Goal: Task Accomplishment & Management: Manage account settings

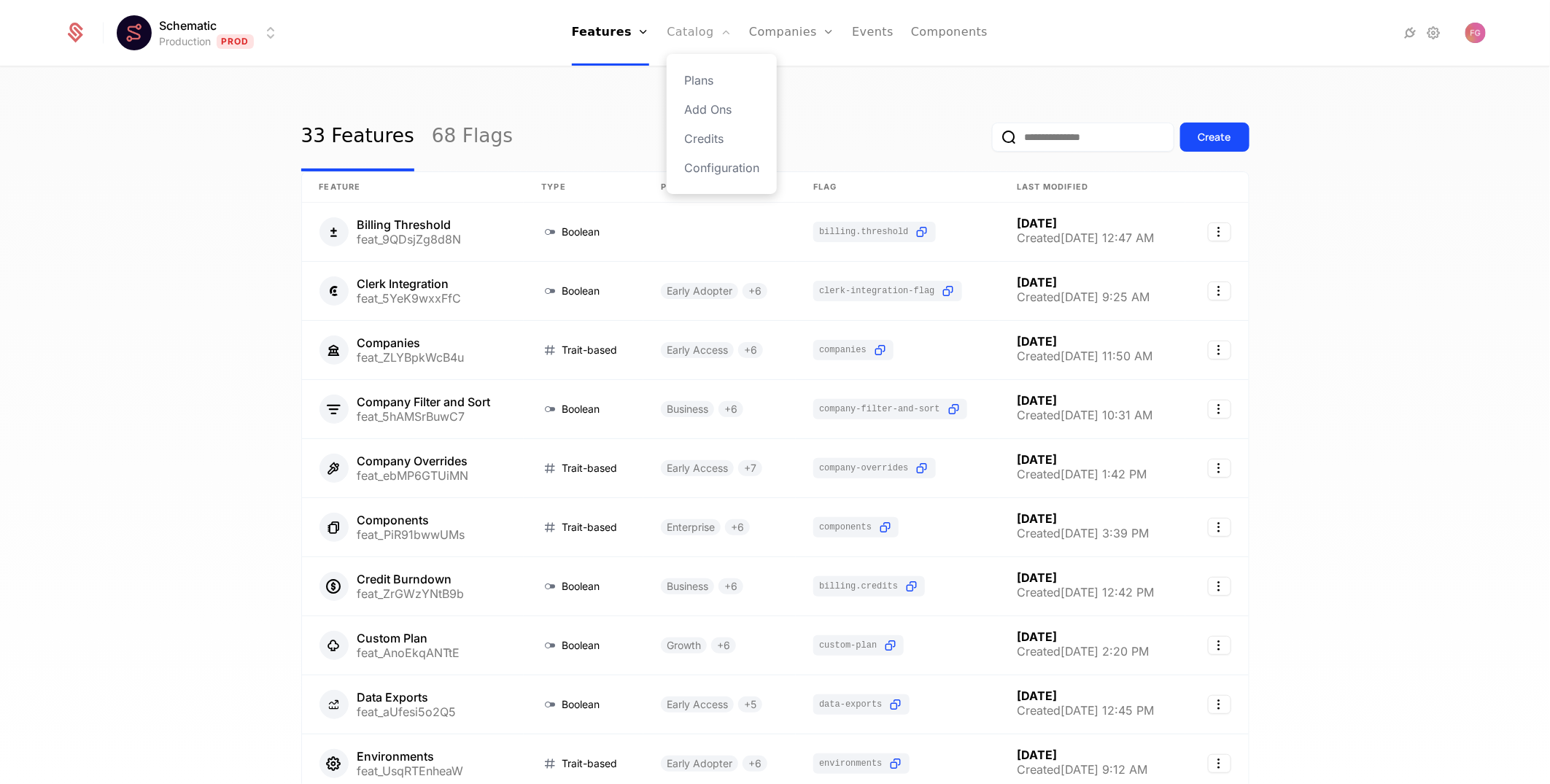
click at [677, 35] on link "Catalog" at bounding box center [699, 33] width 65 height 66
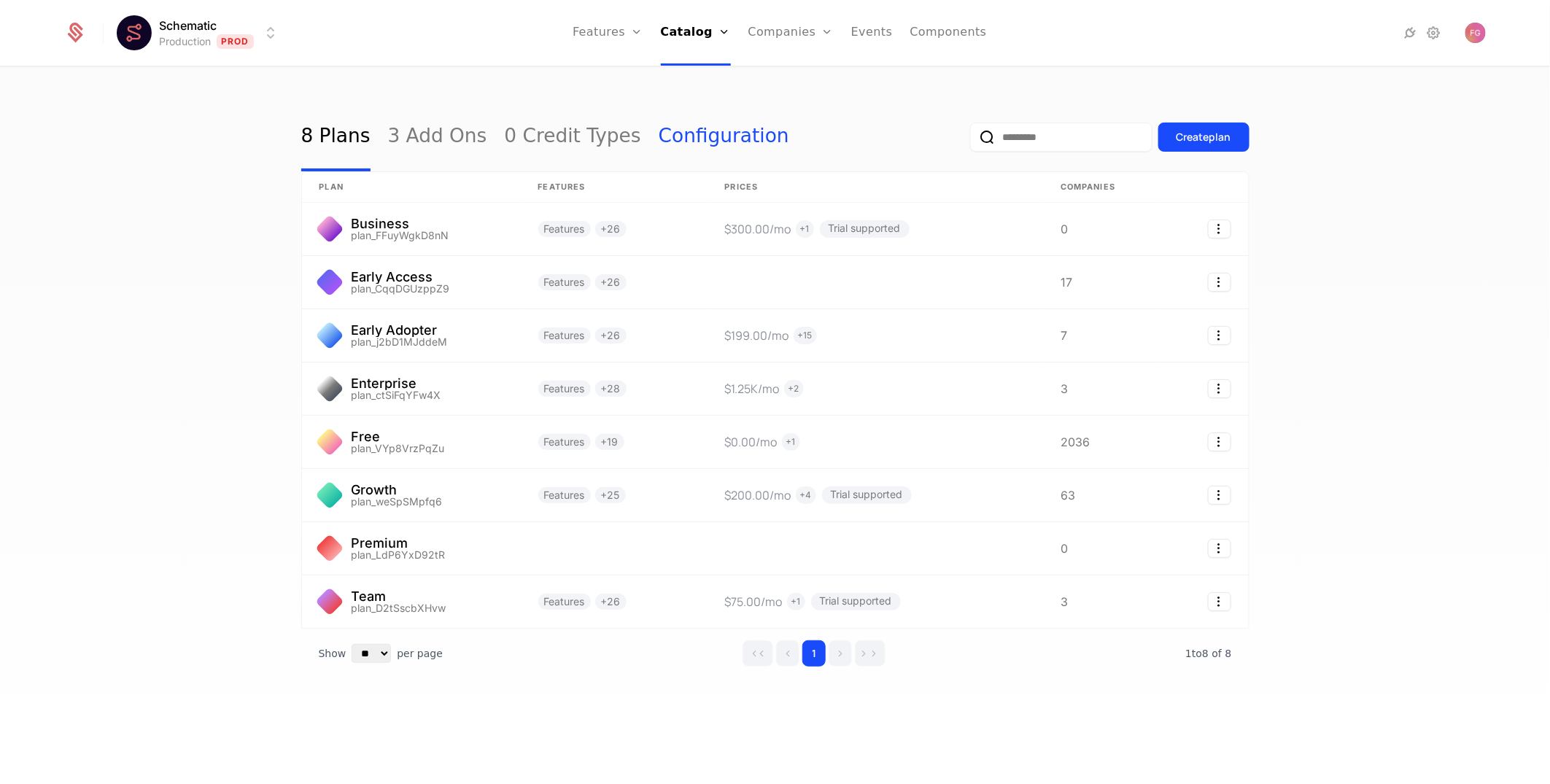
click at [658, 144] on link "Configuration" at bounding box center [724, 137] width 131 height 69
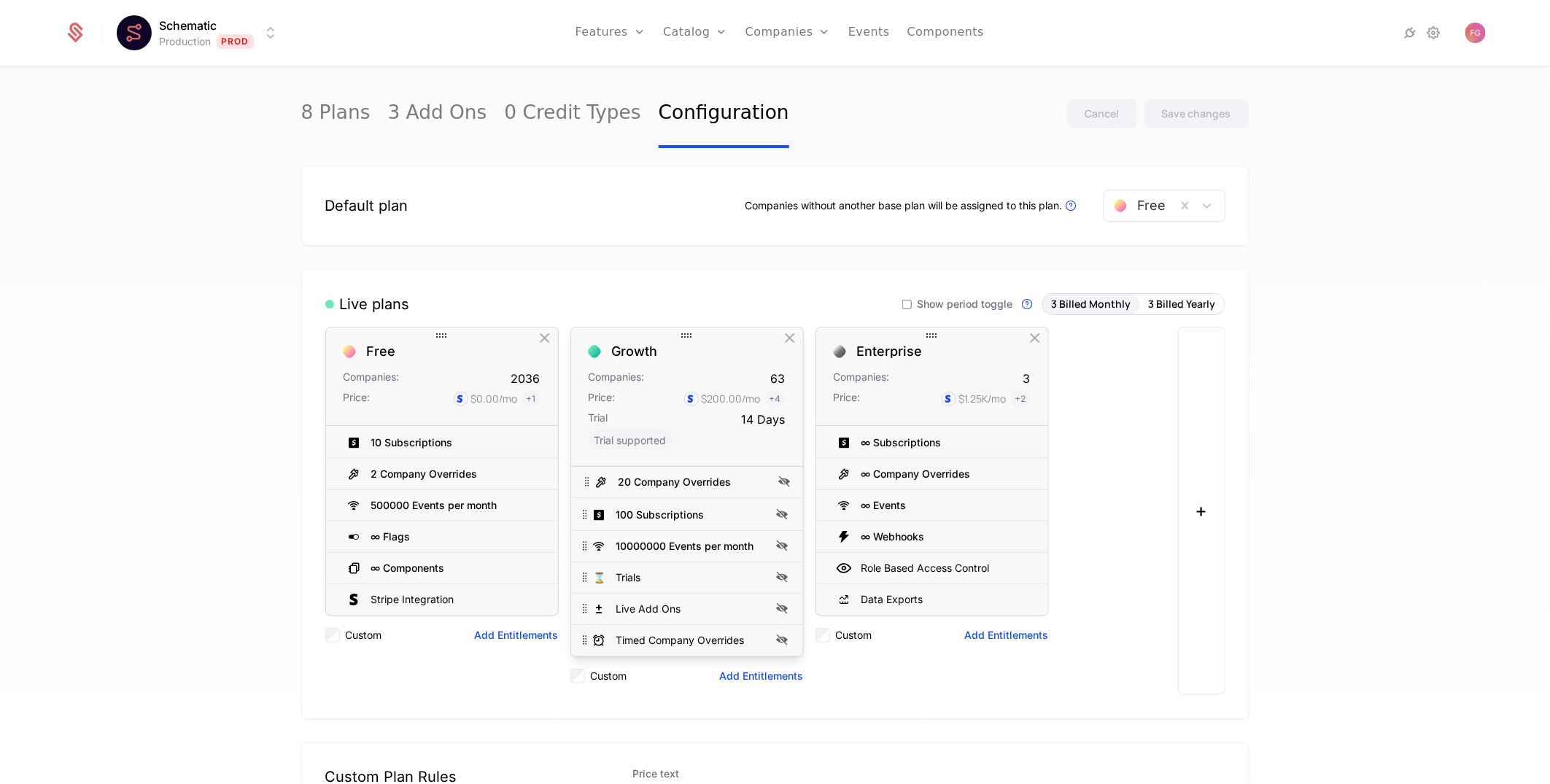
drag, startPoint x: 650, startPoint y: 521, endPoint x: 652, endPoint y: 471, distance: 50.0
click at [652, 471] on div "20 Company Overrides" at bounding box center [681, 482] width 176 height 22
click at [659, 500] on div "100 Subscriptions" at bounding box center [692, 484] width 232 height 32
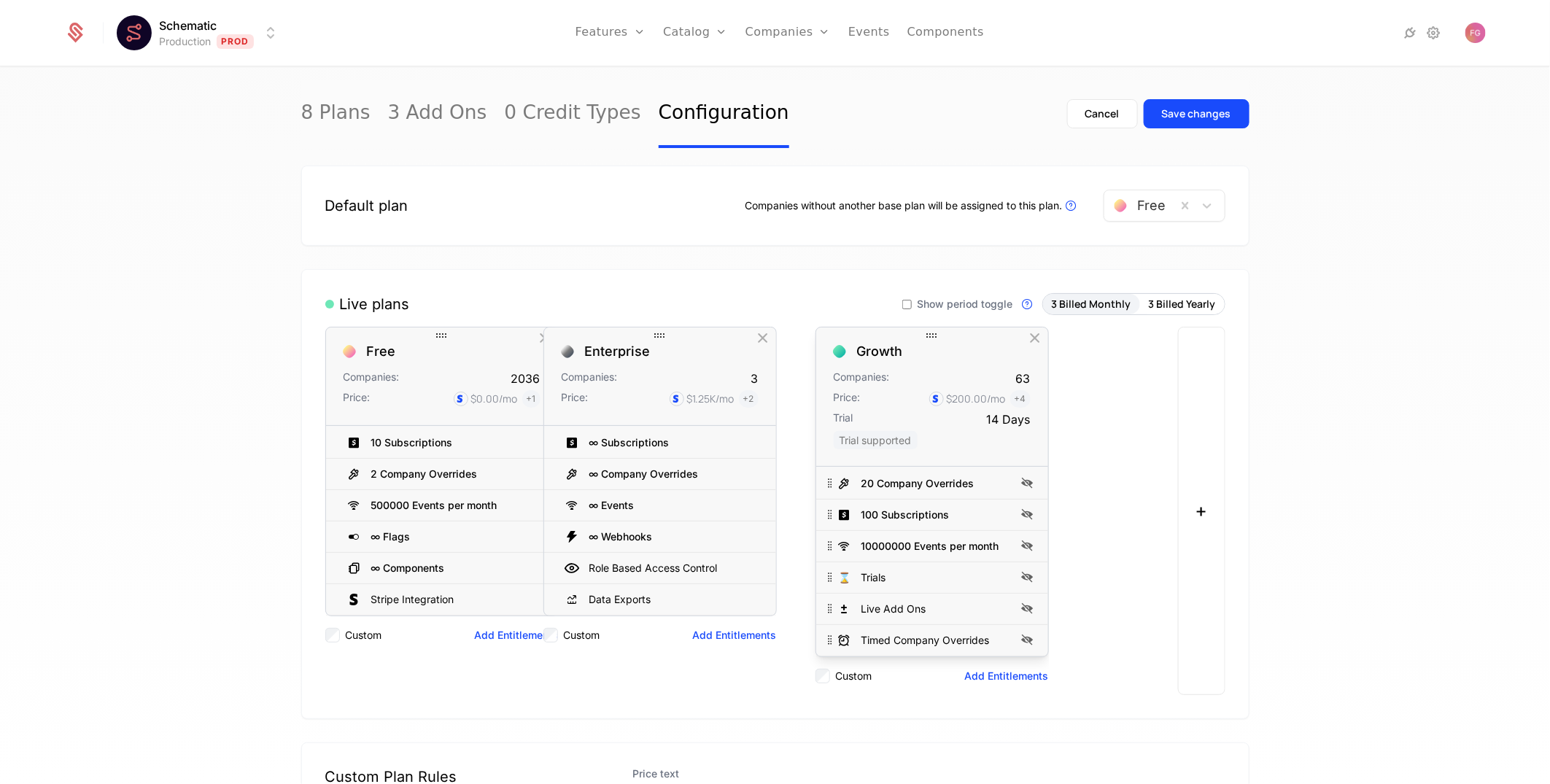
drag, startPoint x: 920, startPoint y: 340, endPoint x: 648, endPoint y: 350, distance: 272.2
click at [648, 350] on div "Enterprise Companies: 3 Price: $1.25K /mo + 2 ∞ Subscriptions ∞ Company Overrid…" at bounding box center [660, 511] width 233 height 369
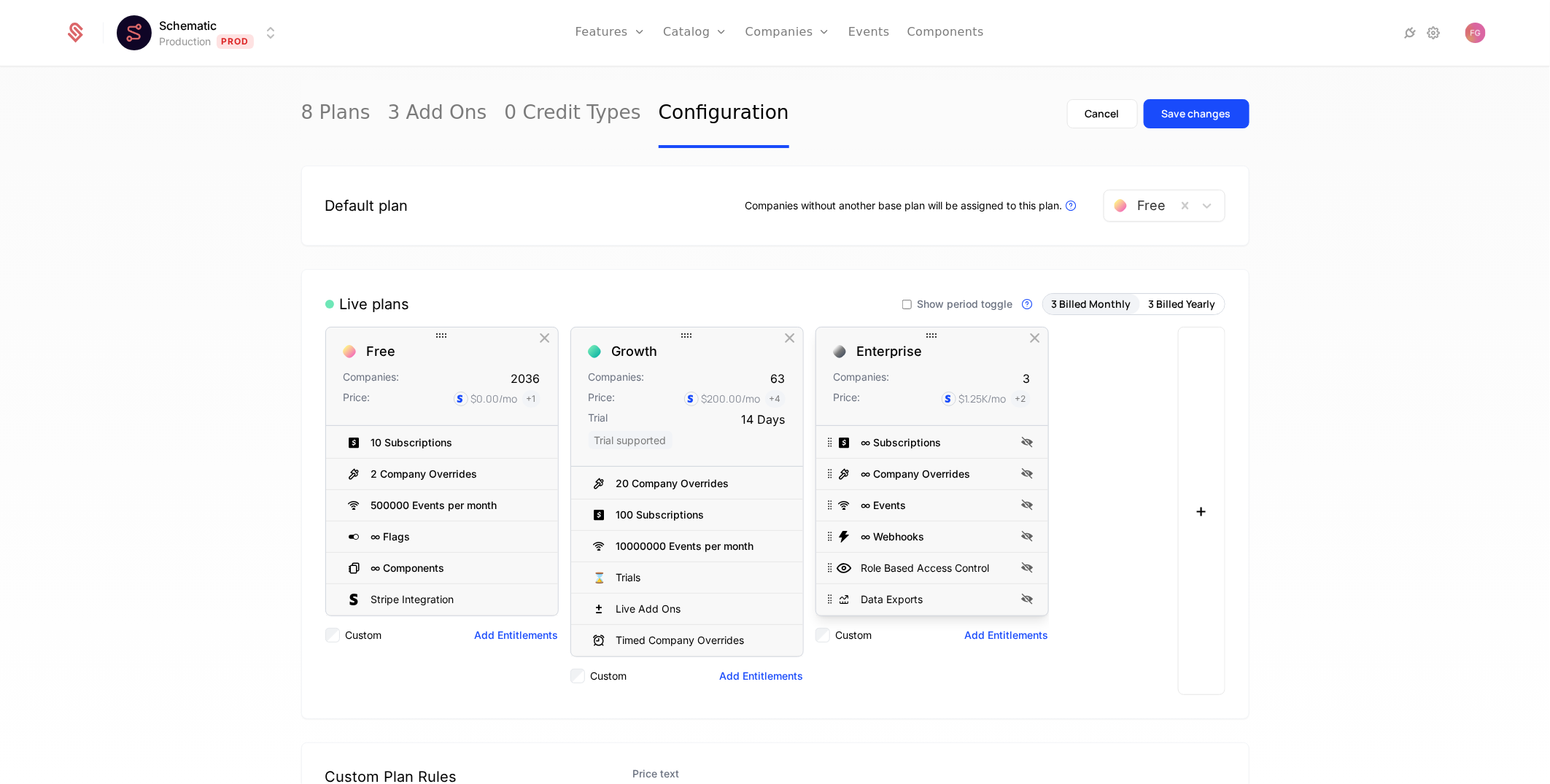
drag, startPoint x: 729, startPoint y: 365, endPoint x: 935, endPoint y: 379, distance: 206.5
click at [576, 117] on link "0 Credit Types" at bounding box center [573, 114] width 136 height 69
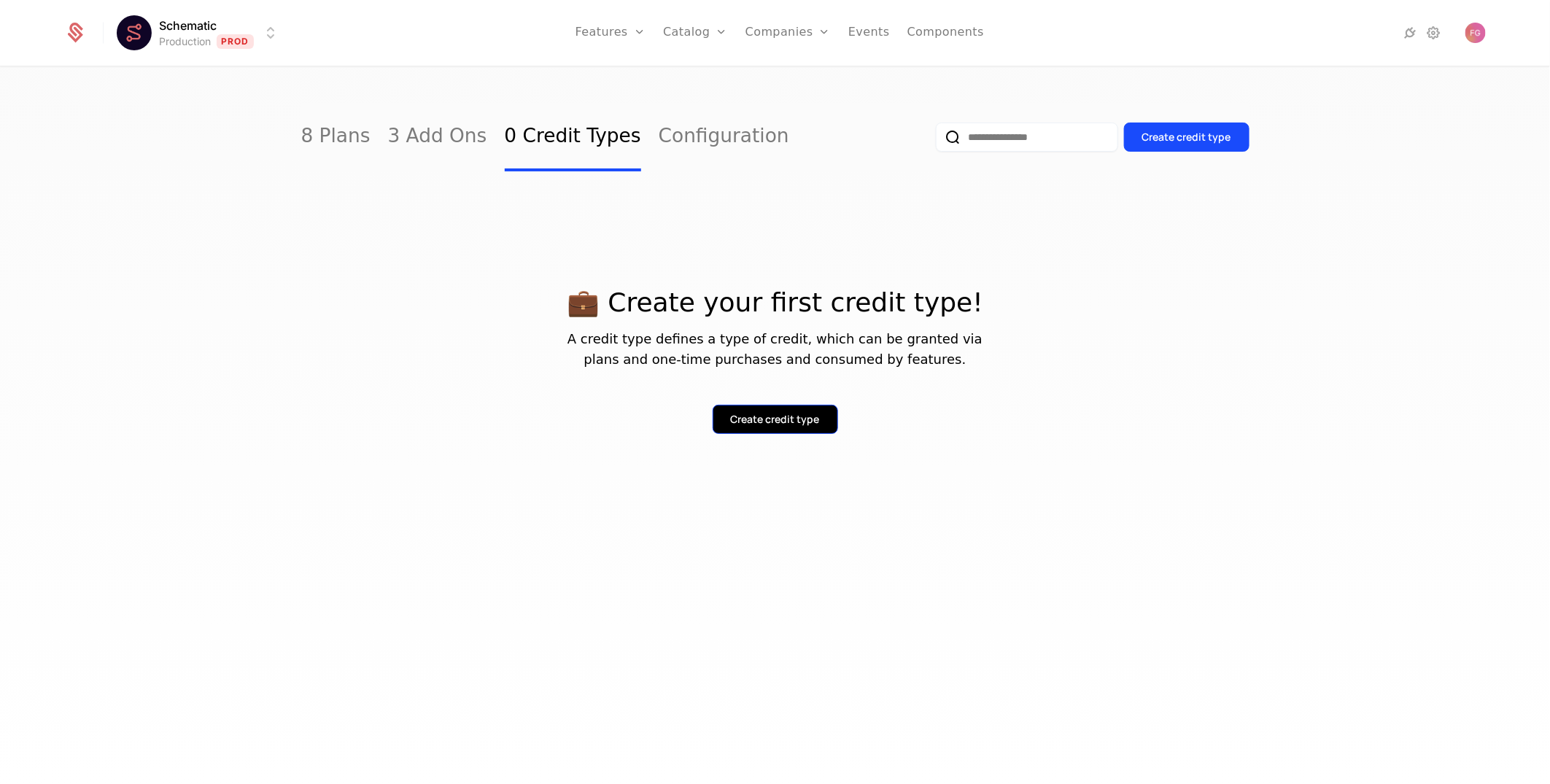
click at [779, 431] on button "Create credit type" at bounding box center [775, 419] width 126 height 29
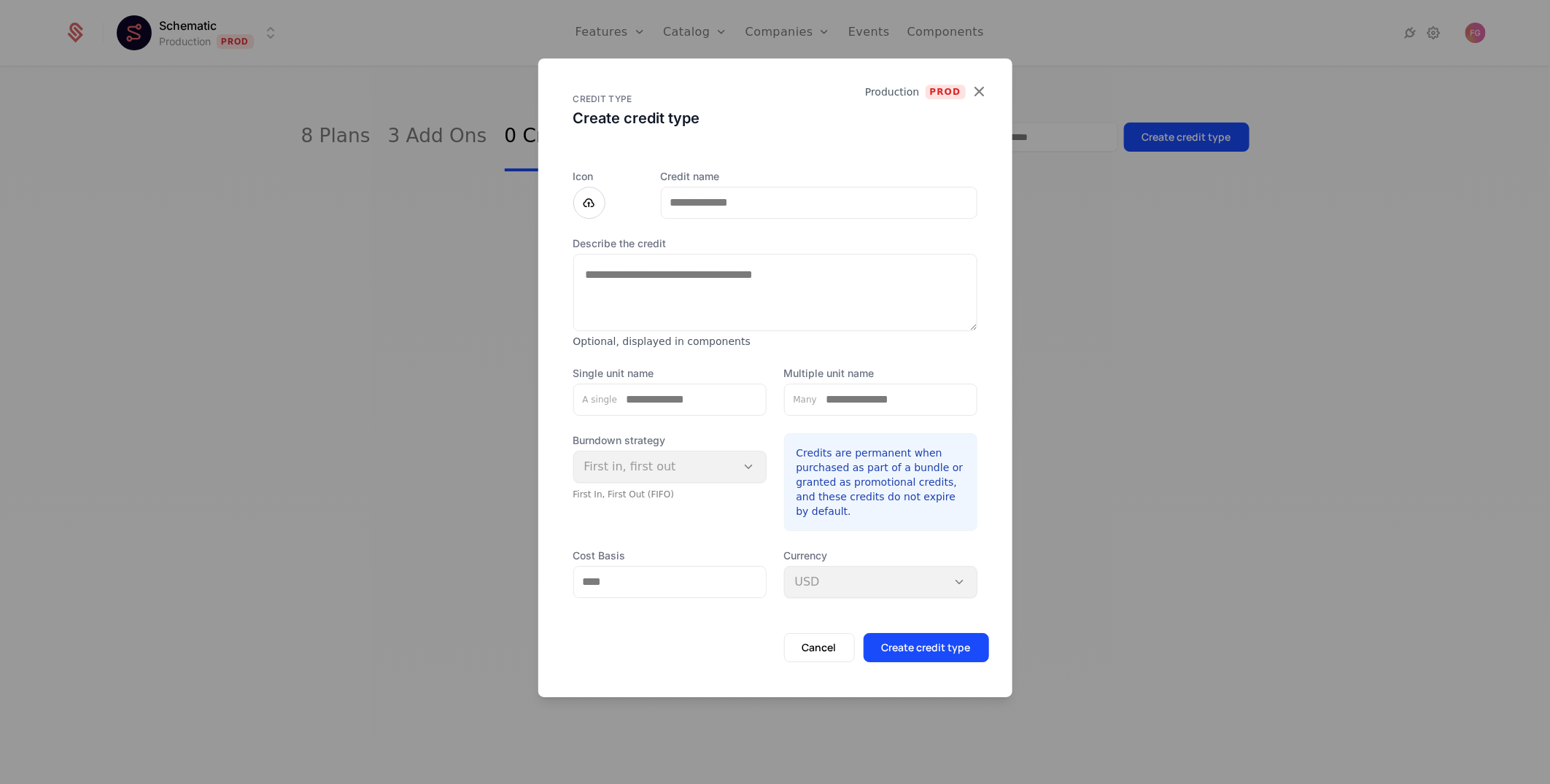
click at [1151, 248] on div at bounding box center [775, 392] width 1550 height 784
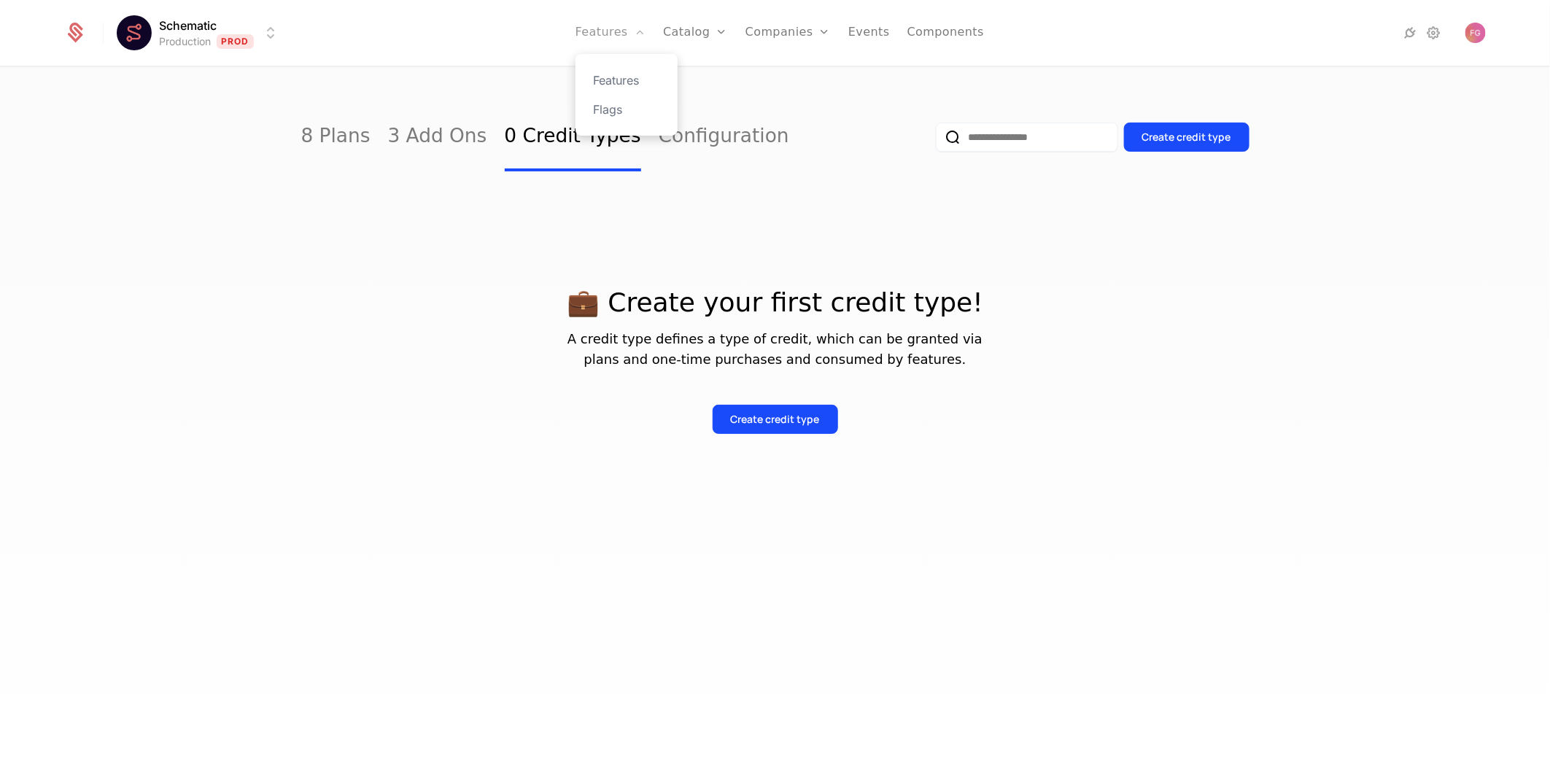
click at [602, 35] on link "Features" at bounding box center [611, 33] width 70 height 66
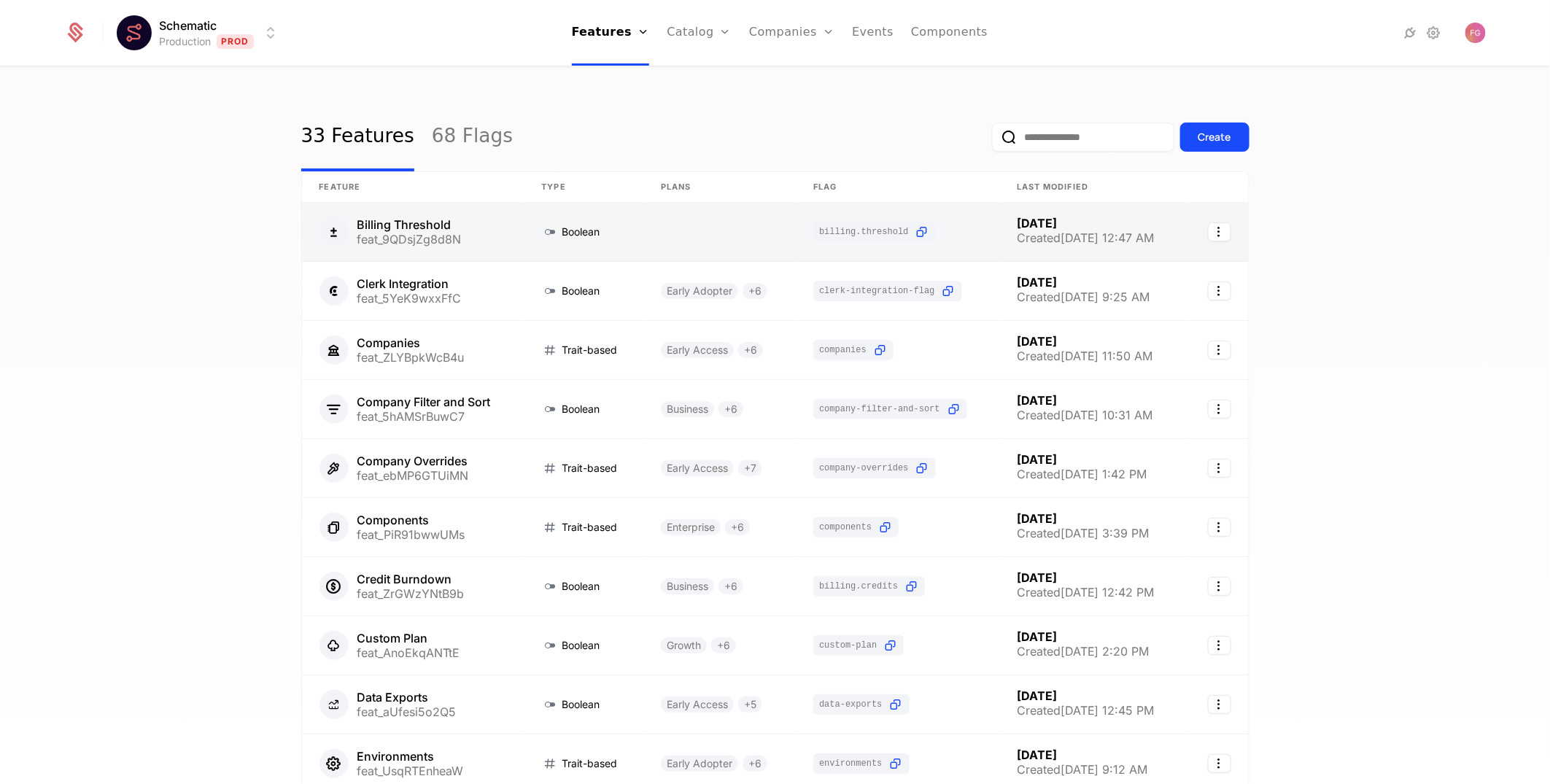
click at [495, 247] on link at bounding box center [413, 232] width 222 height 59
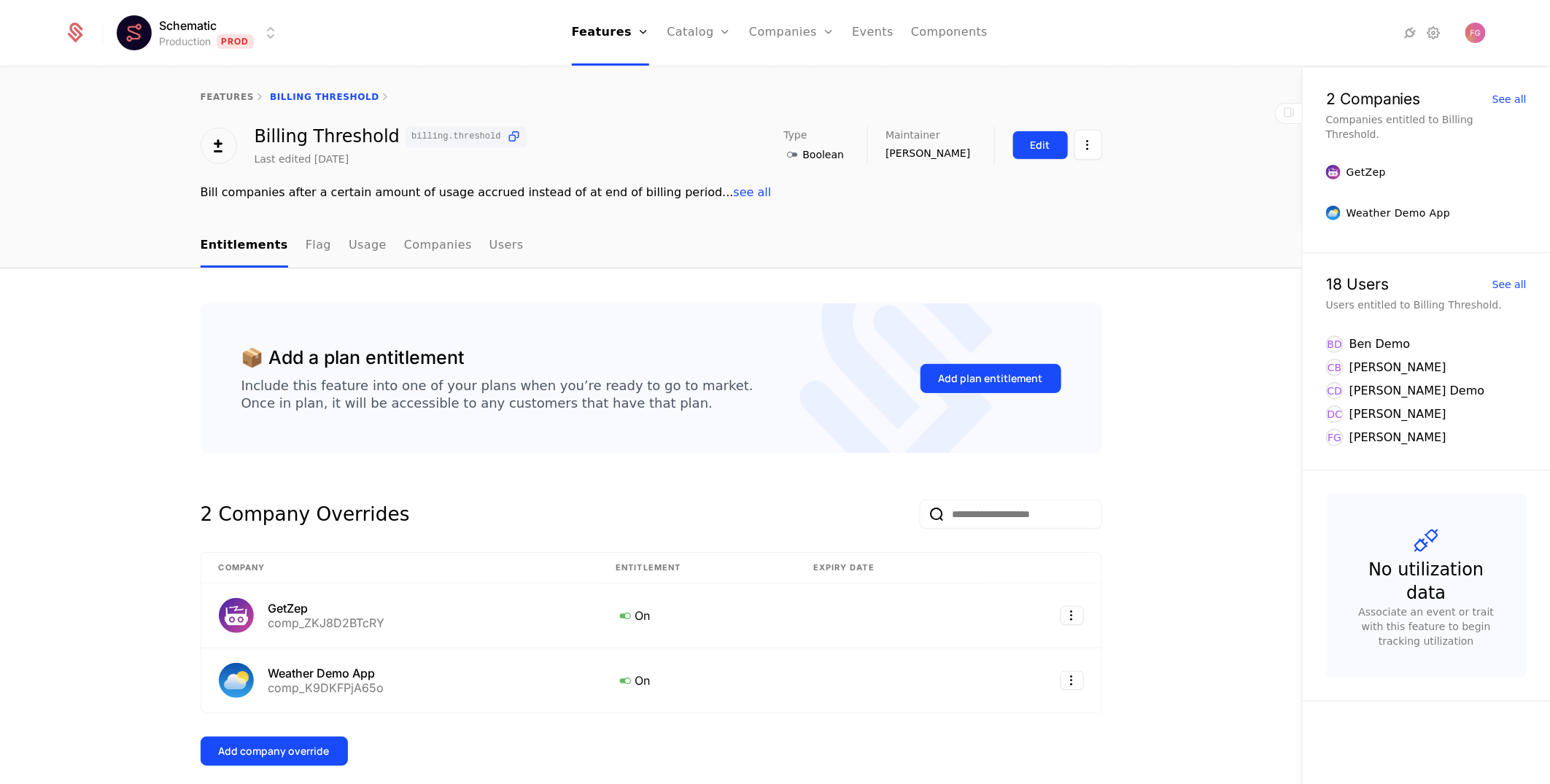
click at [1050, 146] on button "Edit" at bounding box center [1041, 145] width 56 height 29
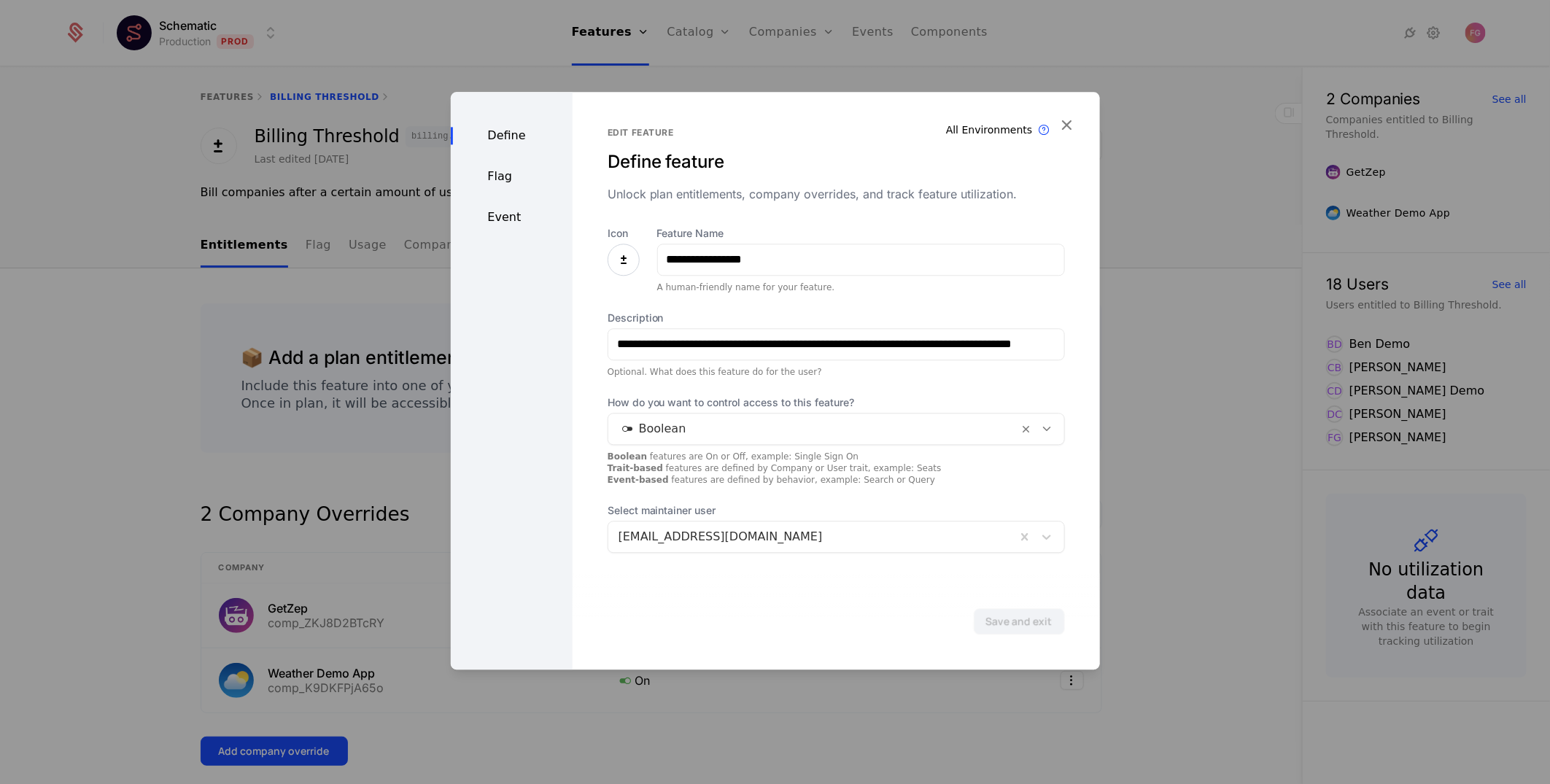
click at [504, 218] on div "Event" at bounding box center [511, 217] width 122 height 17
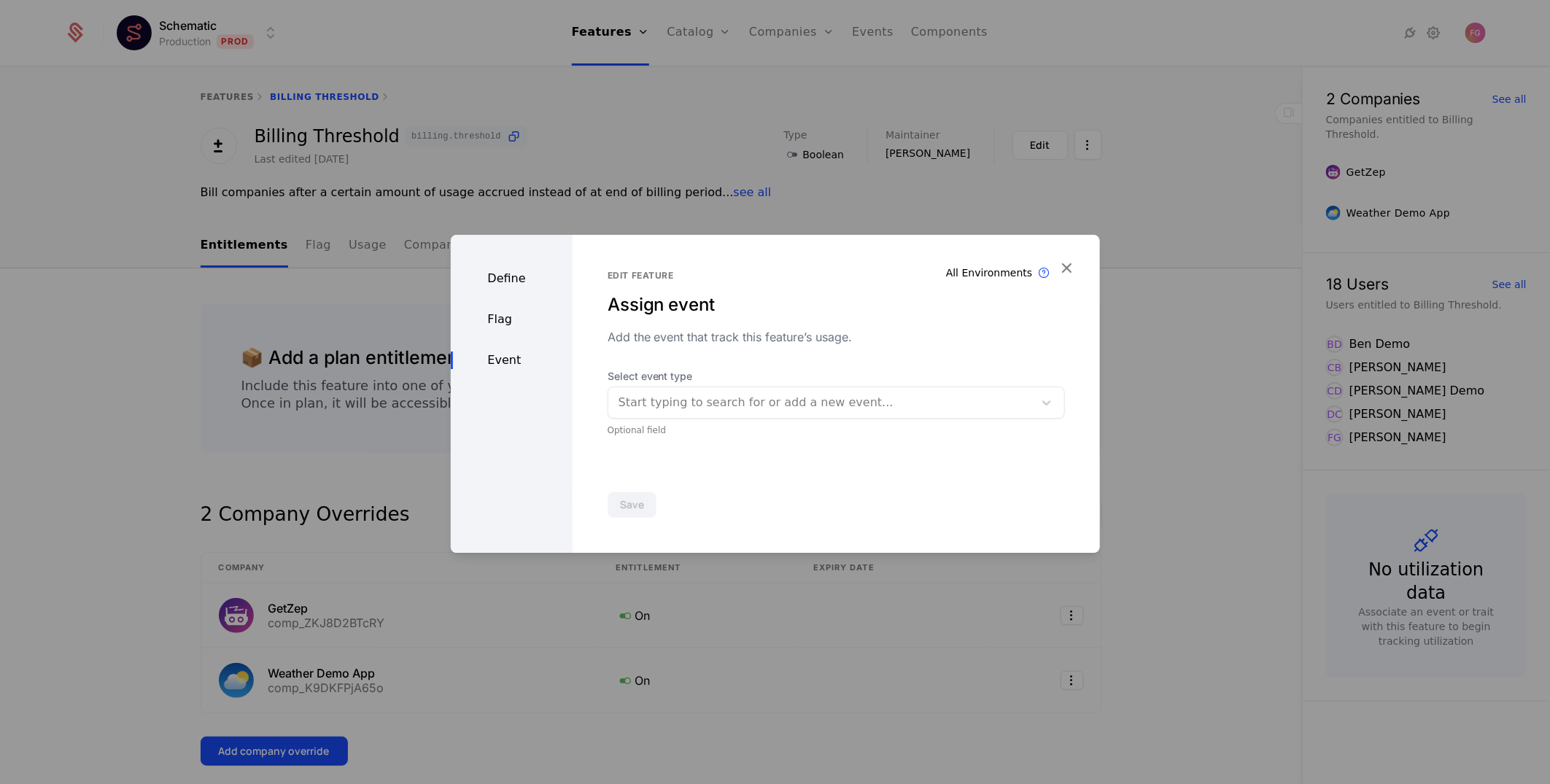
click at [680, 126] on div at bounding box center [775, 392] width 1550 height 784
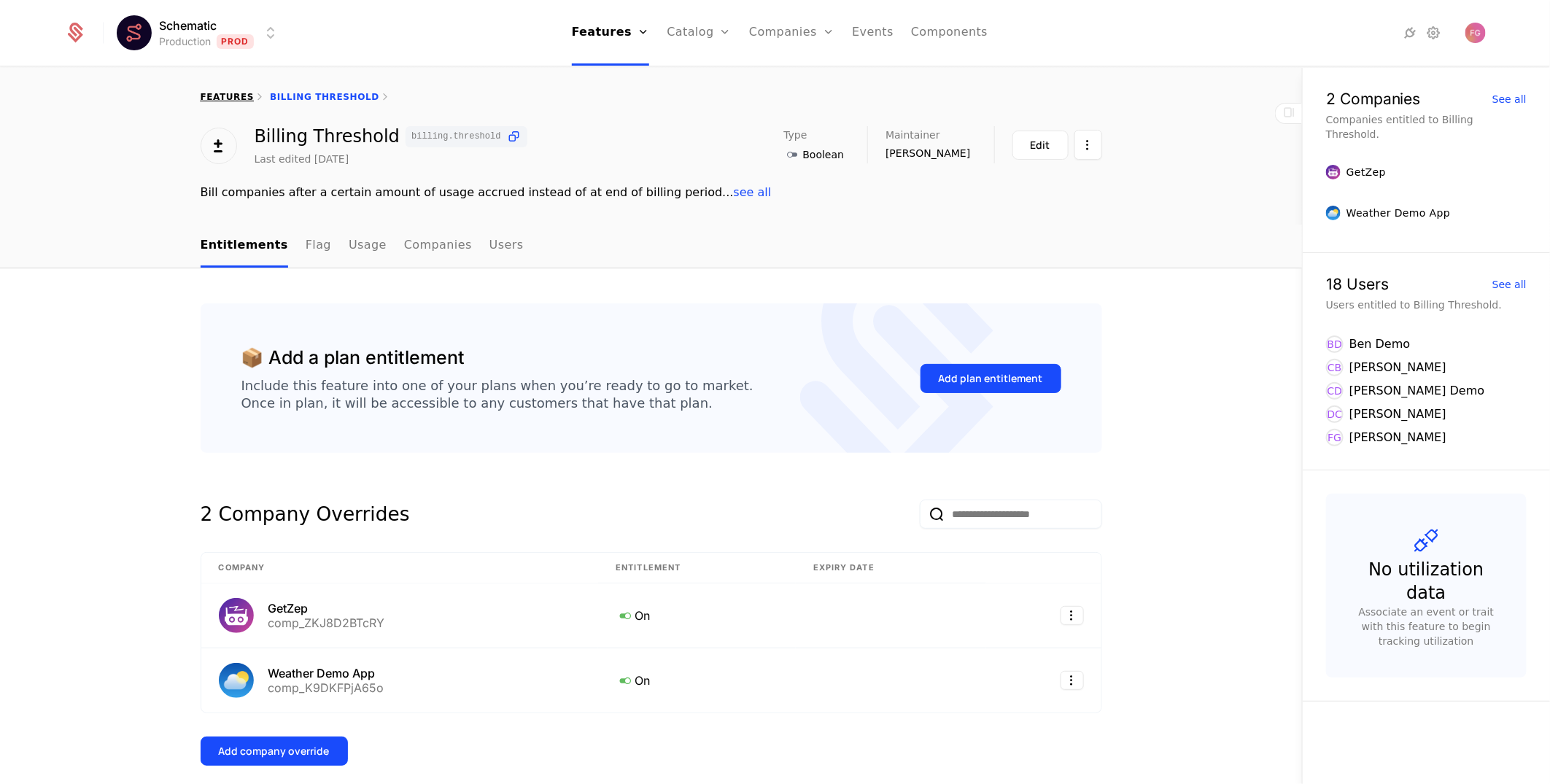
click at [203, 94] on link "features" at bounding box center [228, 97] width 54 height 10
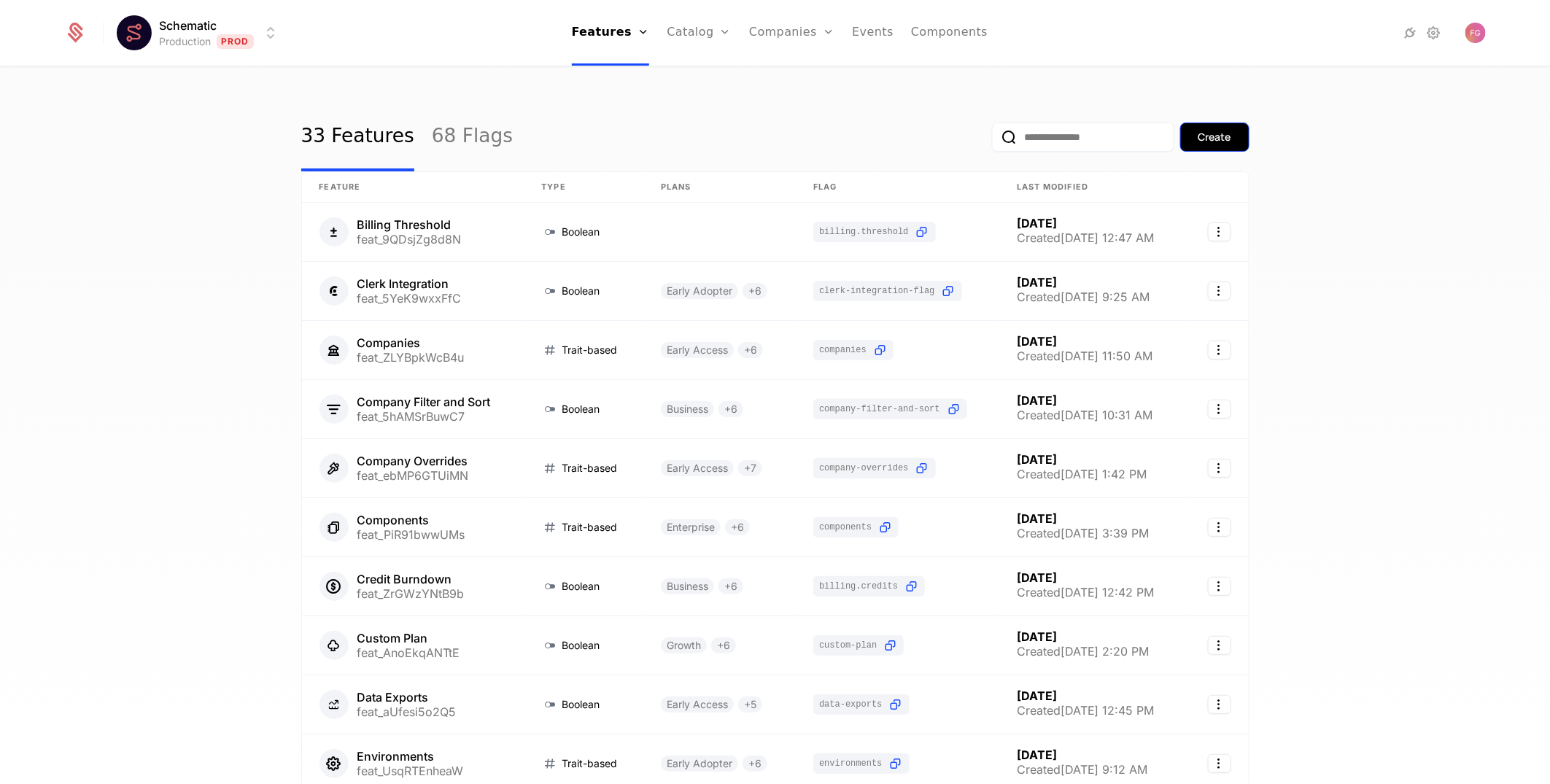
click at [1199, 141] on div "Create" at bounding box center [1215, 137] width 33 height 14
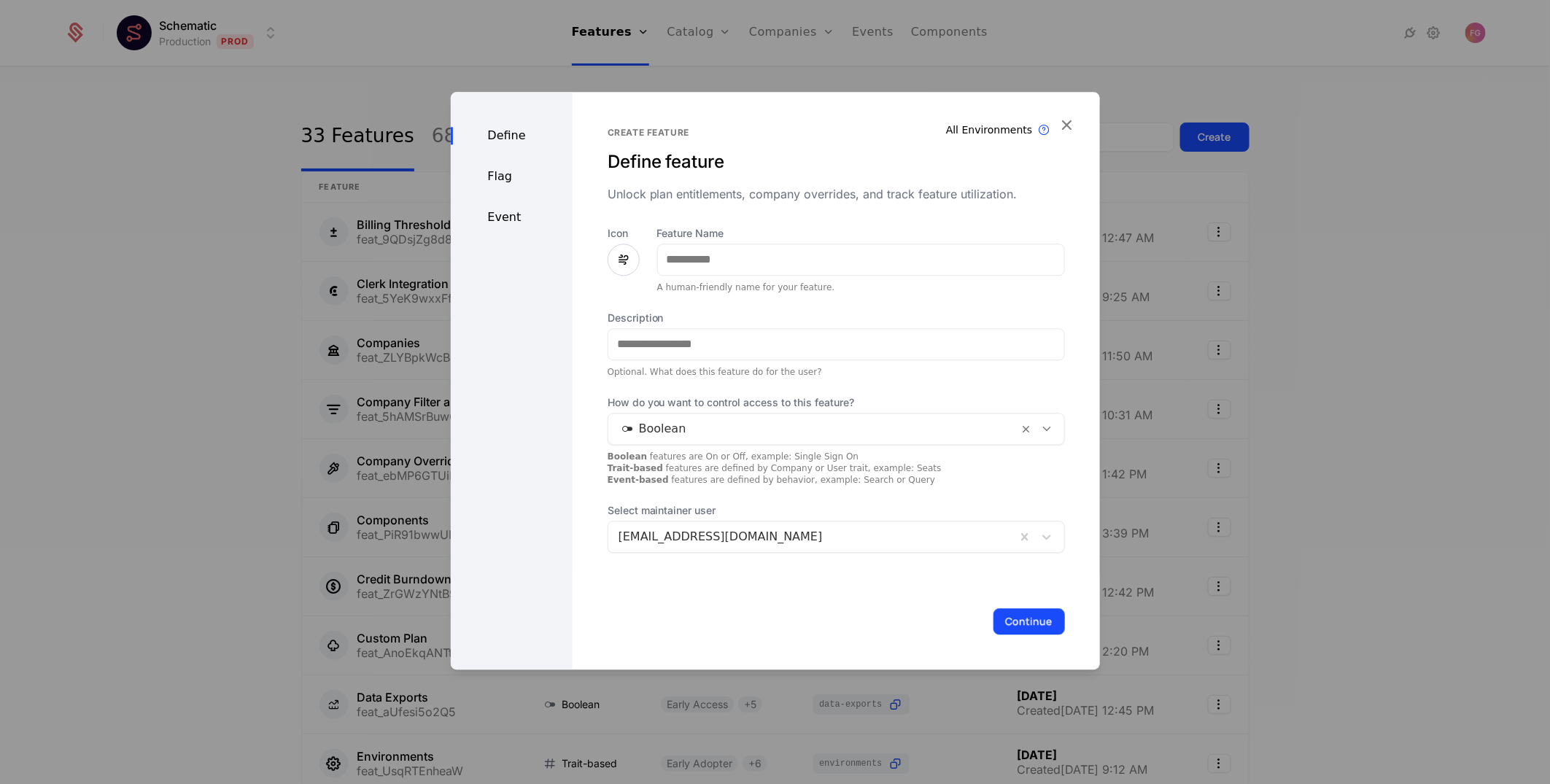
click at [1367, 270] on div at bounding box center [775, 392] width 1550 height 784
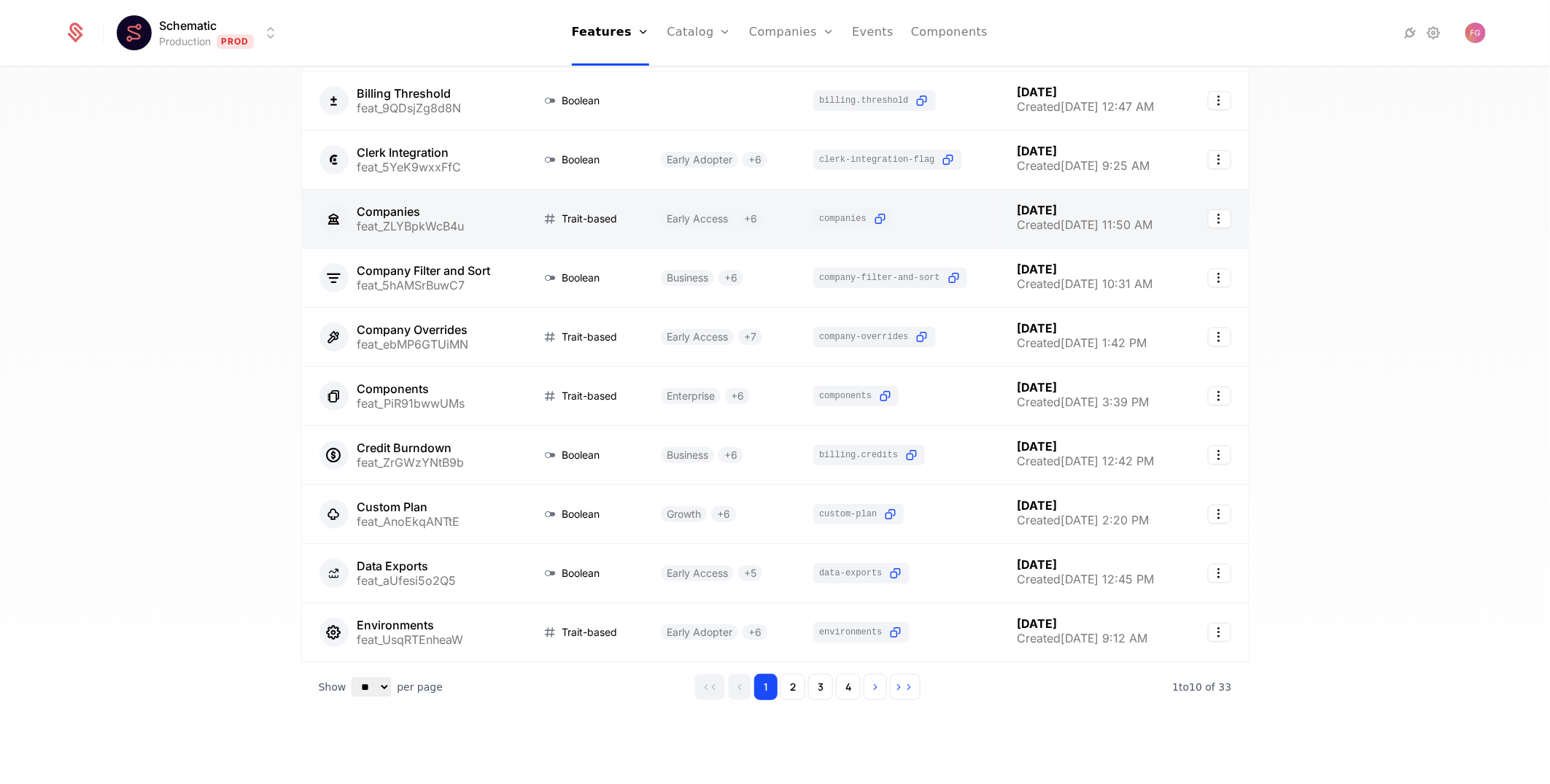
scroll to position [132, 0]
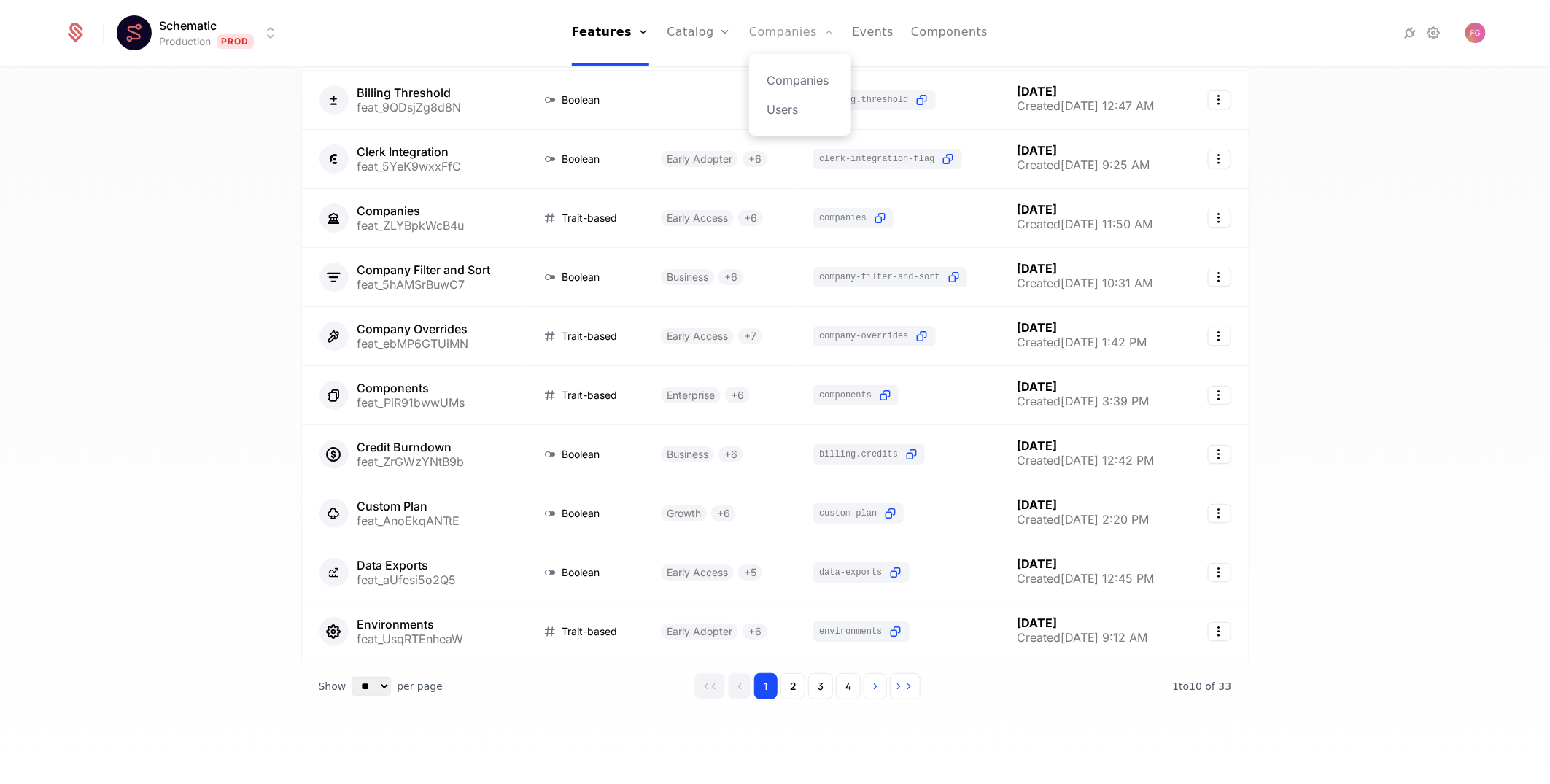
click at [789, 32] on link "Companies" at bounding box center [791, 33] width 85 height 66
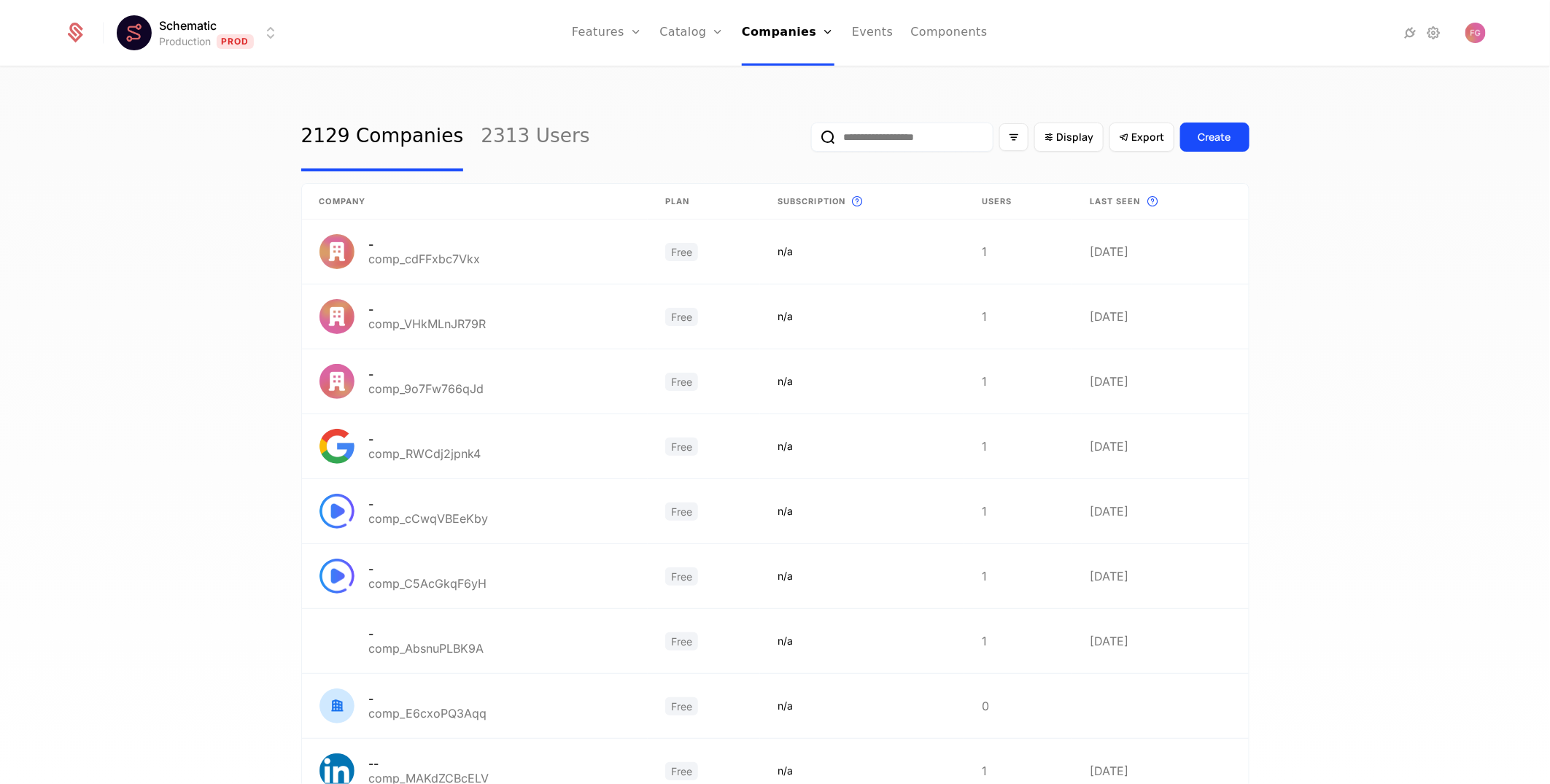
click at [910, 135] on input "email" at bounding box center [902, 137] width 182 height 29
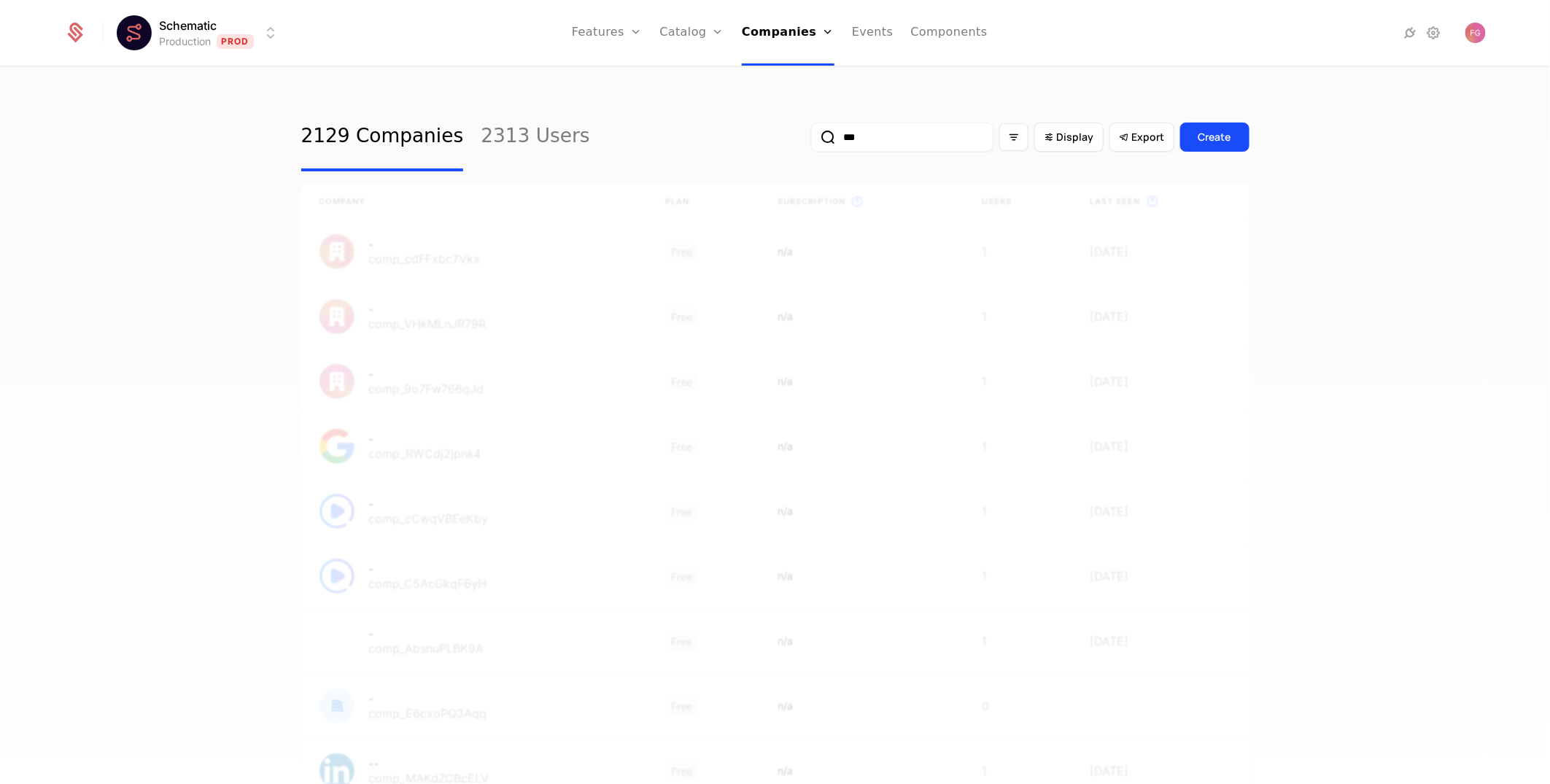
click at [811, 140] on button "submit" at bounding box center [811, 140] width 0 height 0
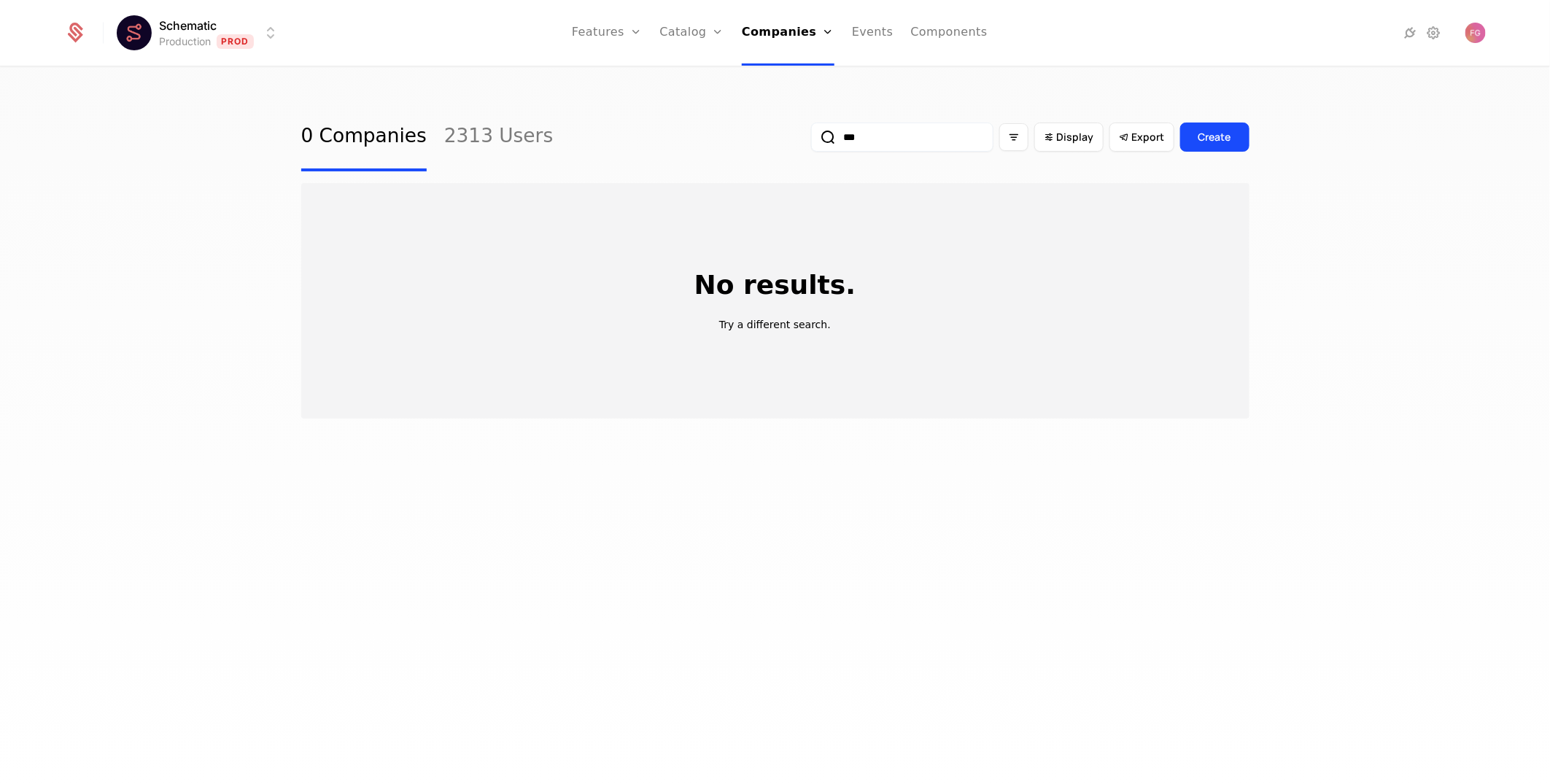
click at [854, 151] on input "***" at bounding box center [902, 137] width 182 height 29
click at [820, 135] on icon "submit" at bounding box center [828, 136] width 17 height 17
drag, startPoint x: 863, startPoint y: 134, endPoint x: 809, endPoint y: 134, distance: 54.0
click at [811, 134] on div "***" at bounding box center [902, 137] width 182 height 29
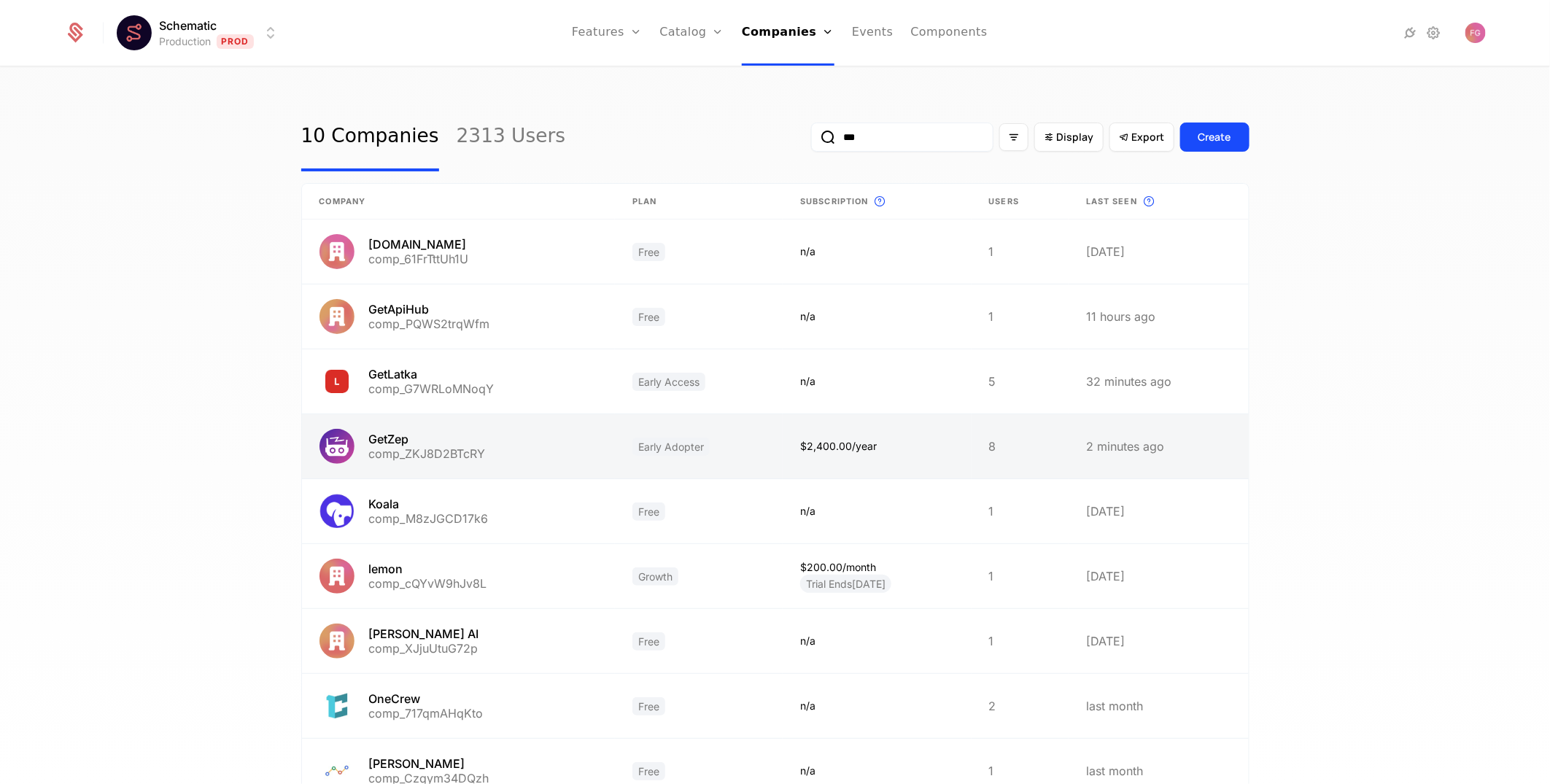
type input "***"
click at [511, 445] on link at bounding box center [458, 446] width 313 height 64
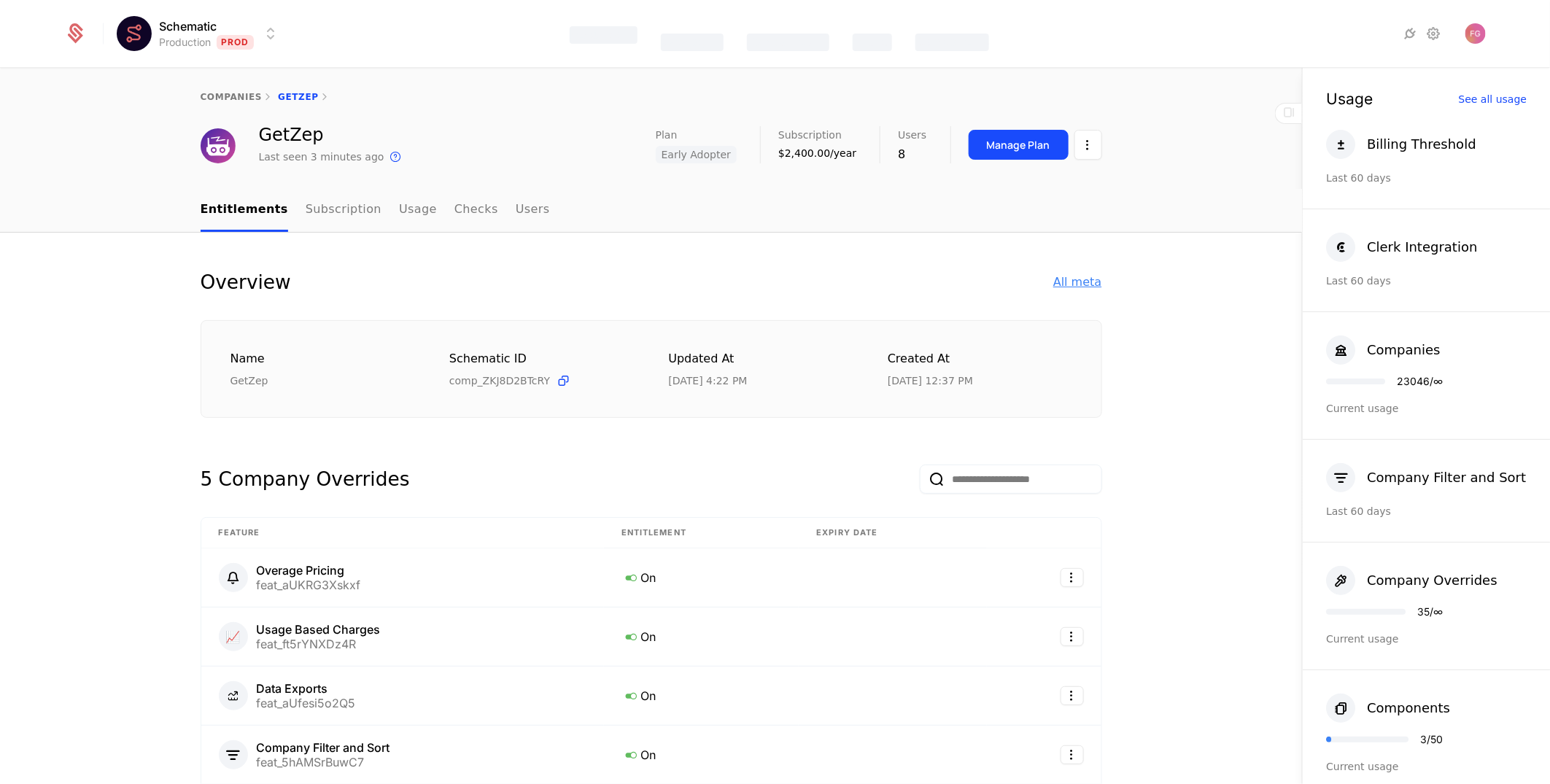
click at [1082, 279] on div "All meta" at bounding box center [1077, 282] width 48 height 17
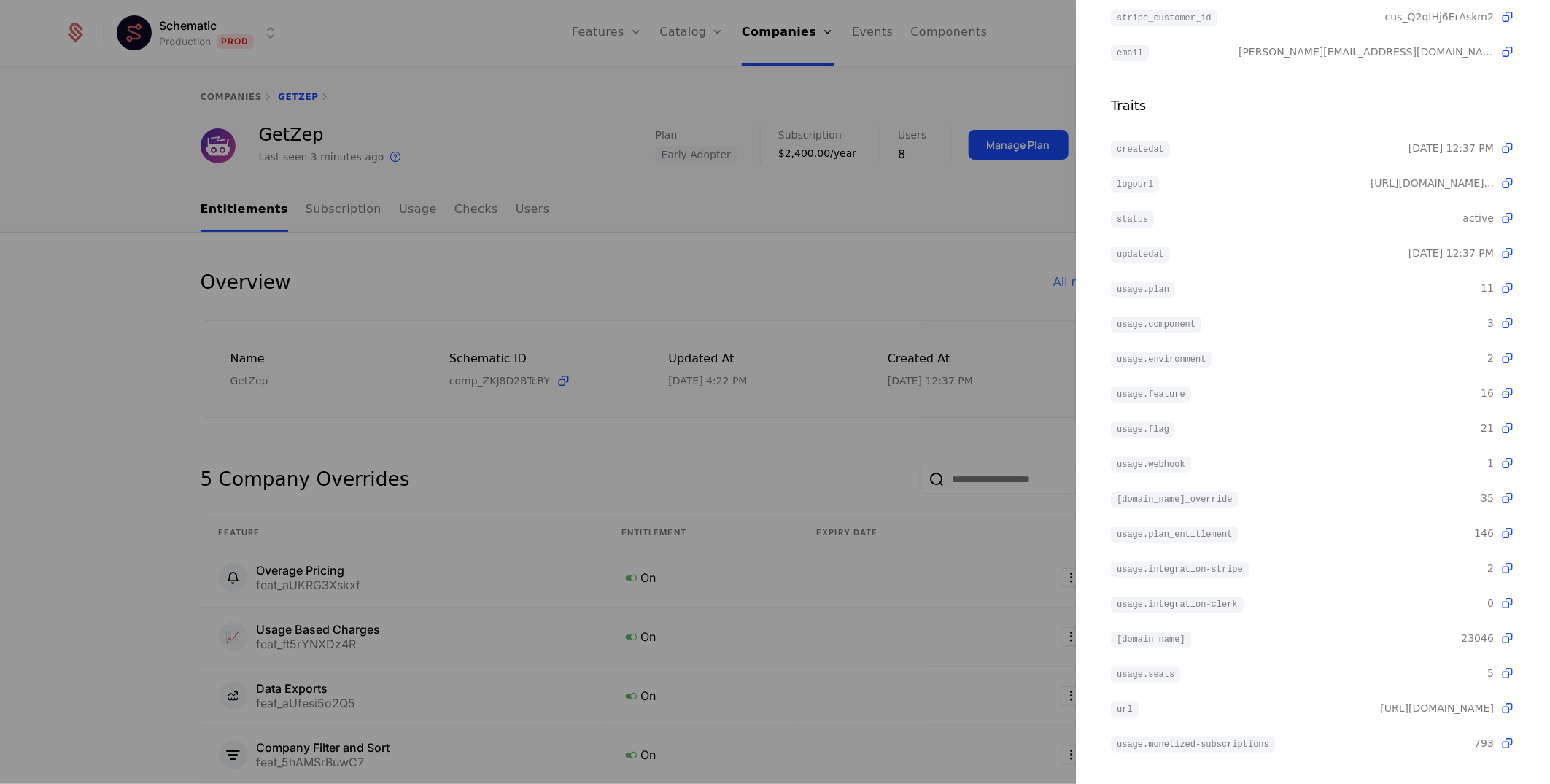
scroll to position [382, 0]
click at [915, 250] on div at bounding box center [775, 392] width 1550 height 784
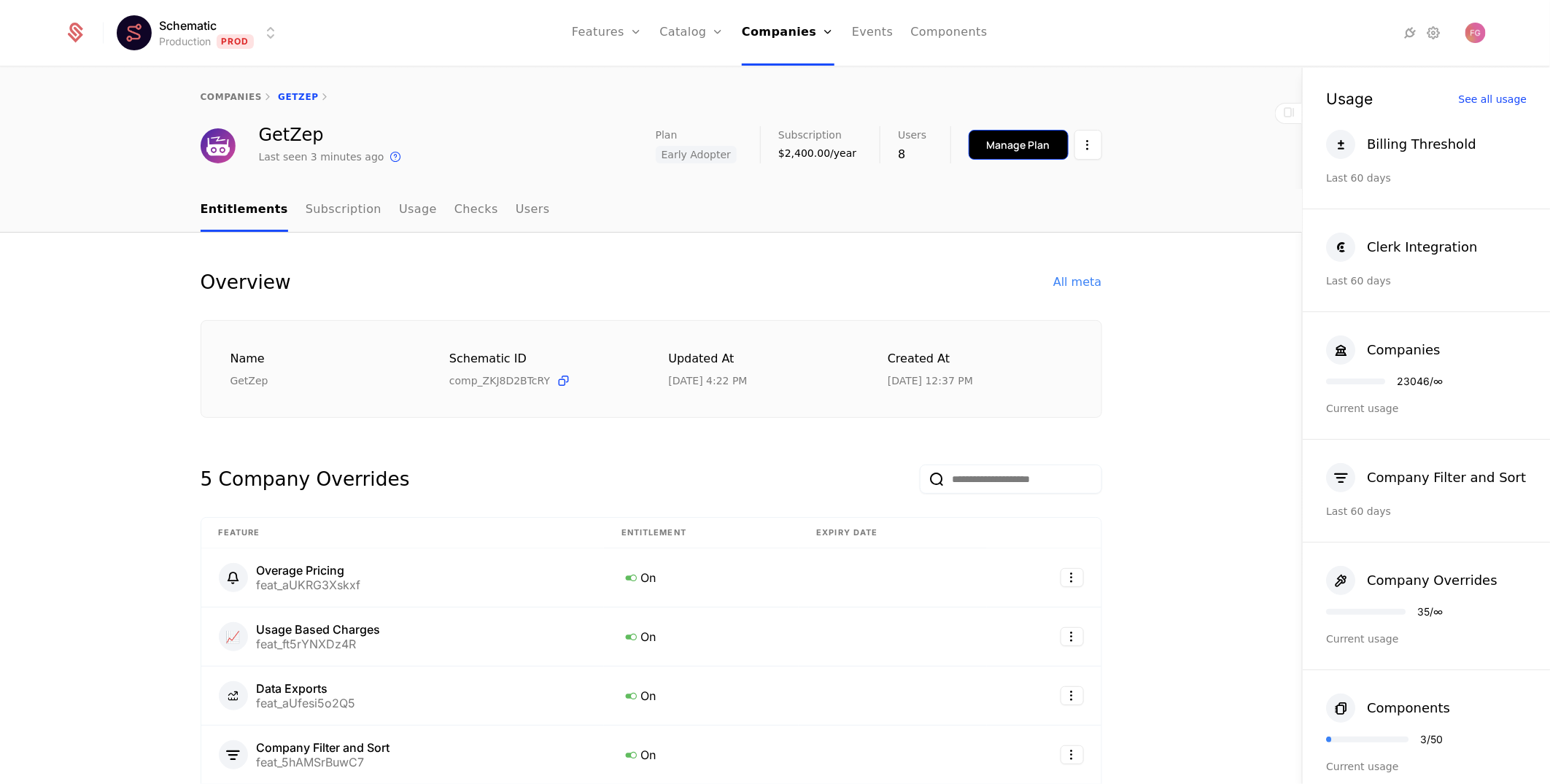
click at [1018, 145] on div "Manage Plan" at bounding box center [1019, 145] width 63 height 14
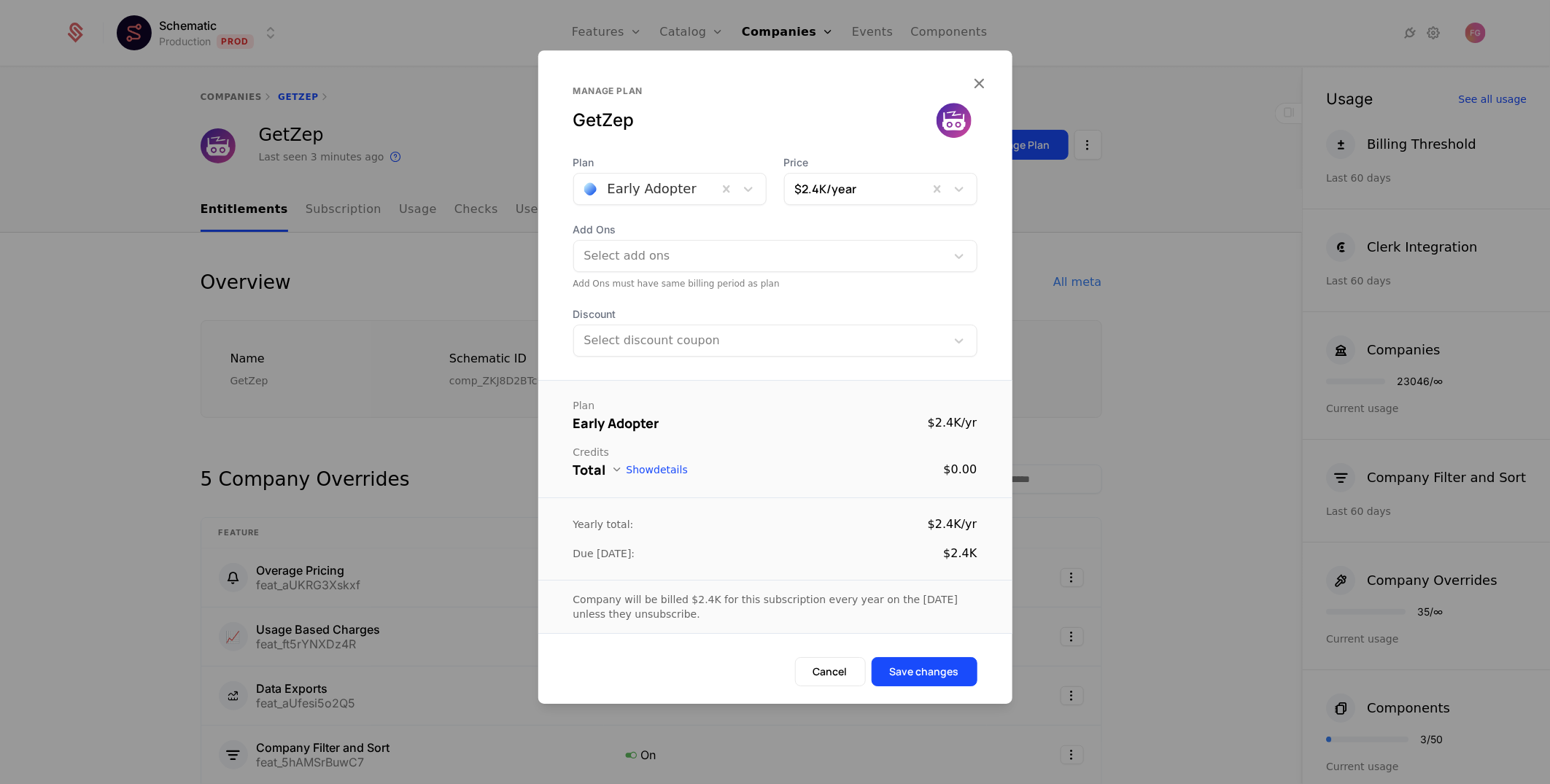
click at [687, 195] on div at bounding box center [646, 189] width 123 height 21
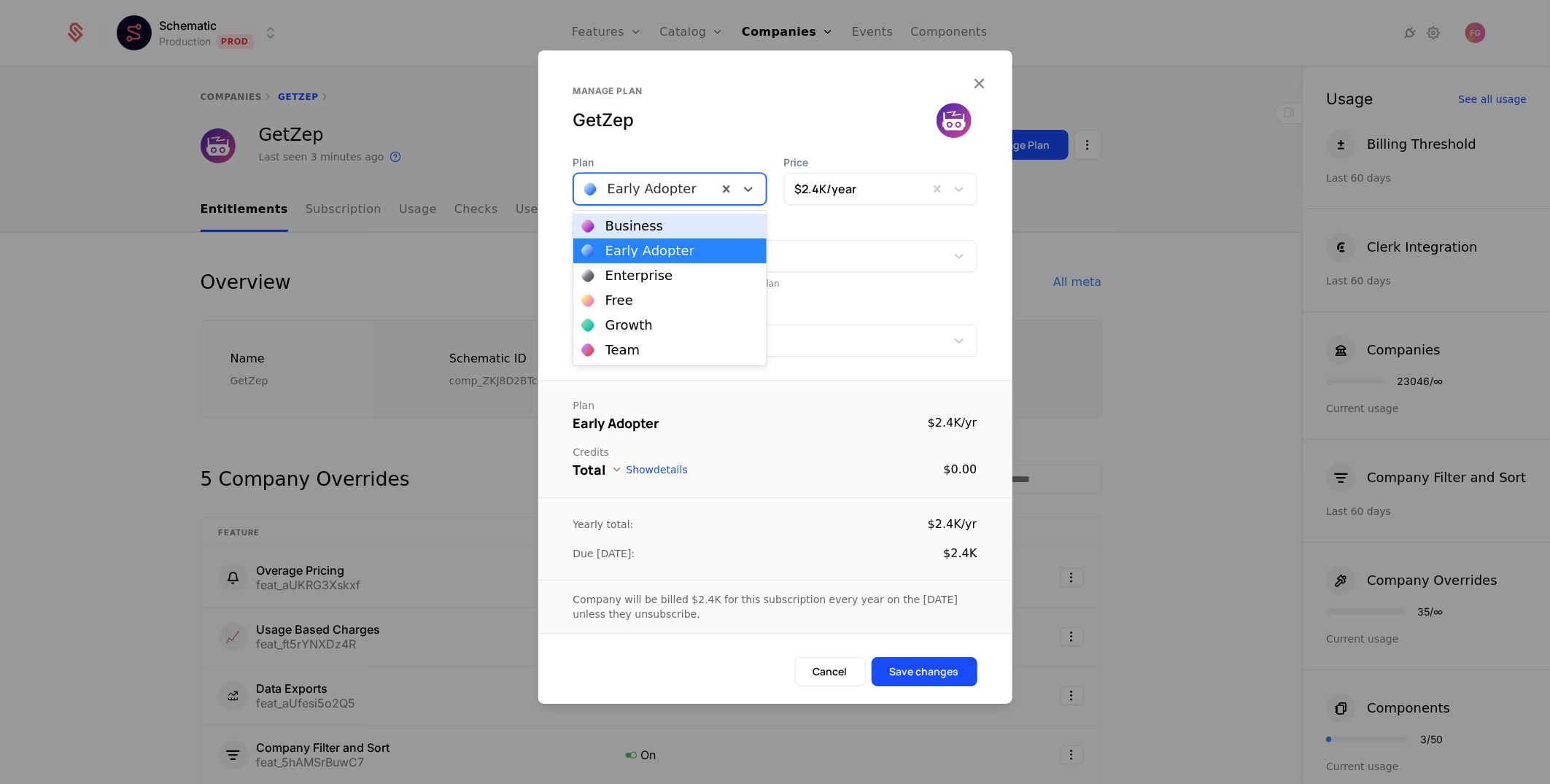
click at [752, 101] on div "Manage plan GetZep" at bounding box center [755, 108] width 363 height 47
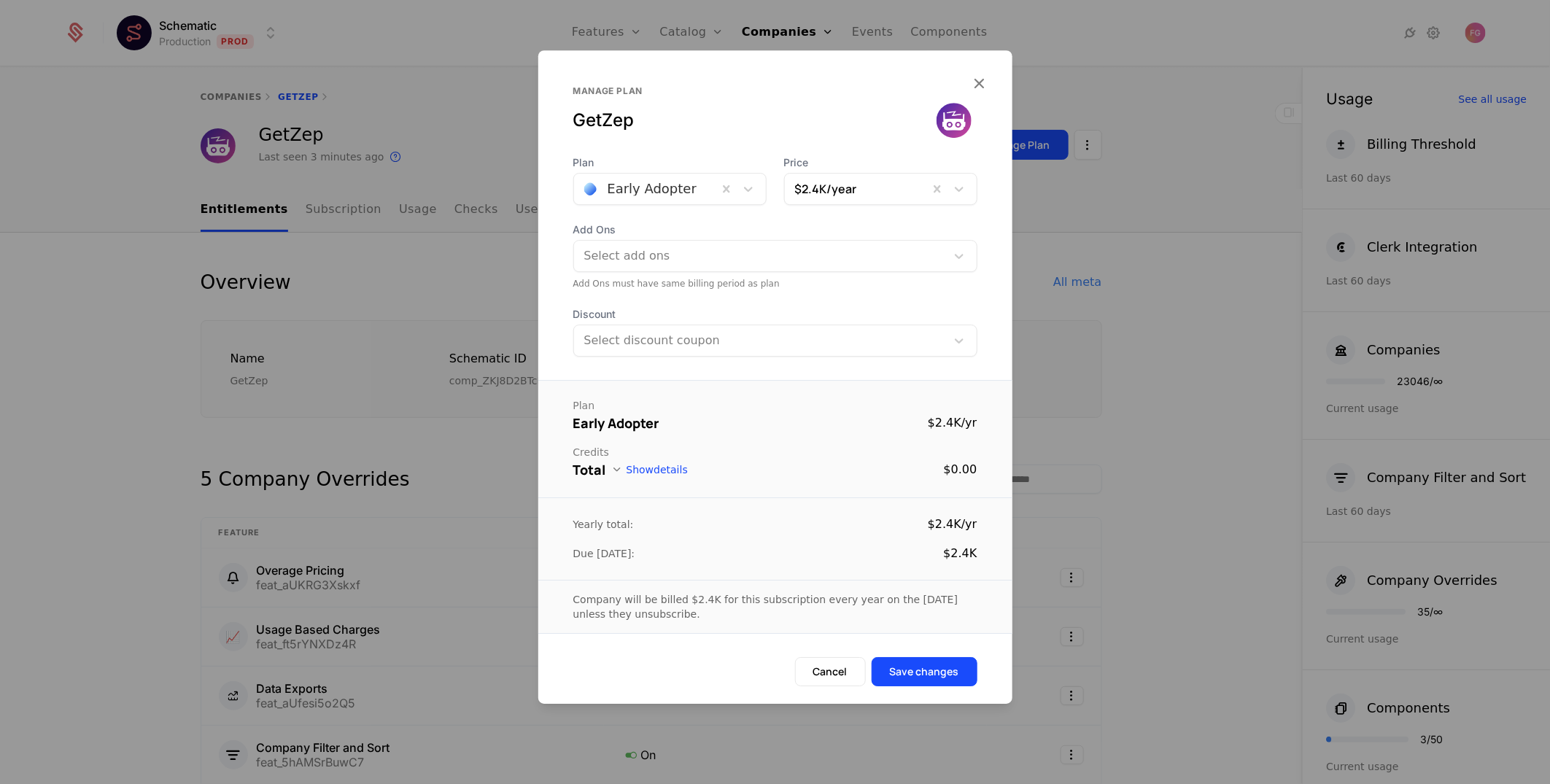
click at [1191, 397] on div at bounding box center [775, 392] width 1550 height 784
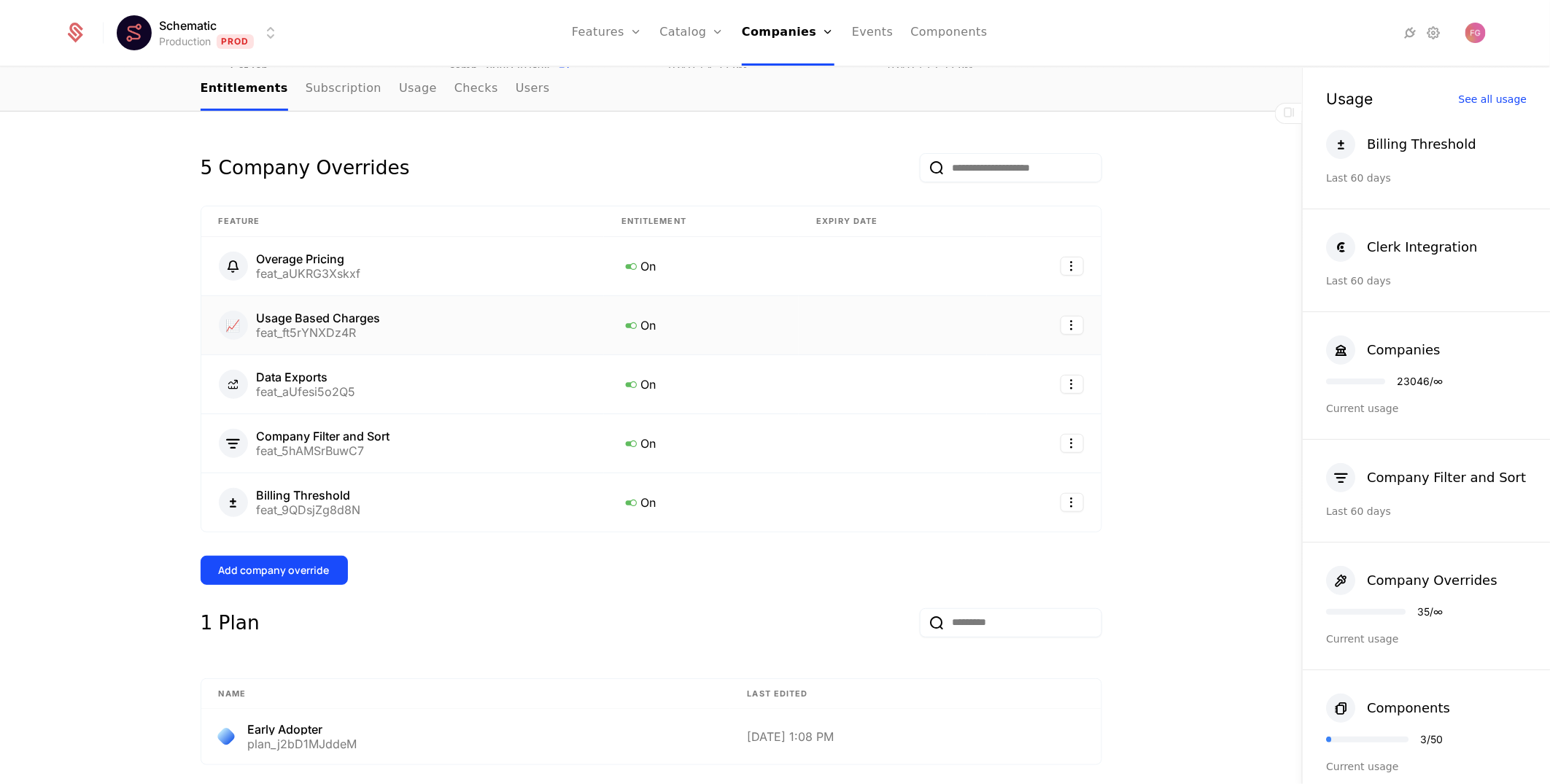
scroll to position [0, 0]
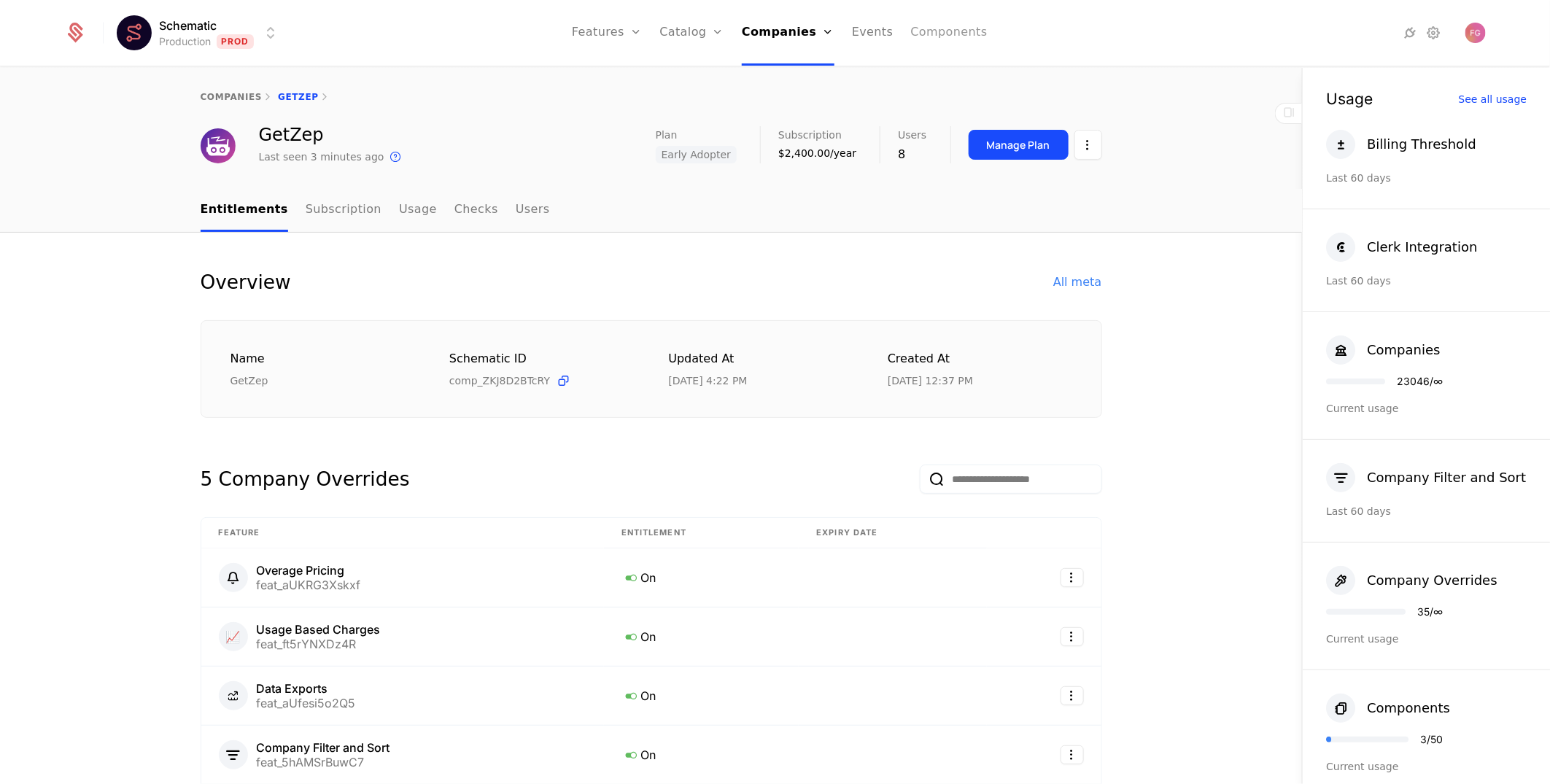
click at [938, 37] on link "Components" at bounding box center [949, 33] width 77 height 66
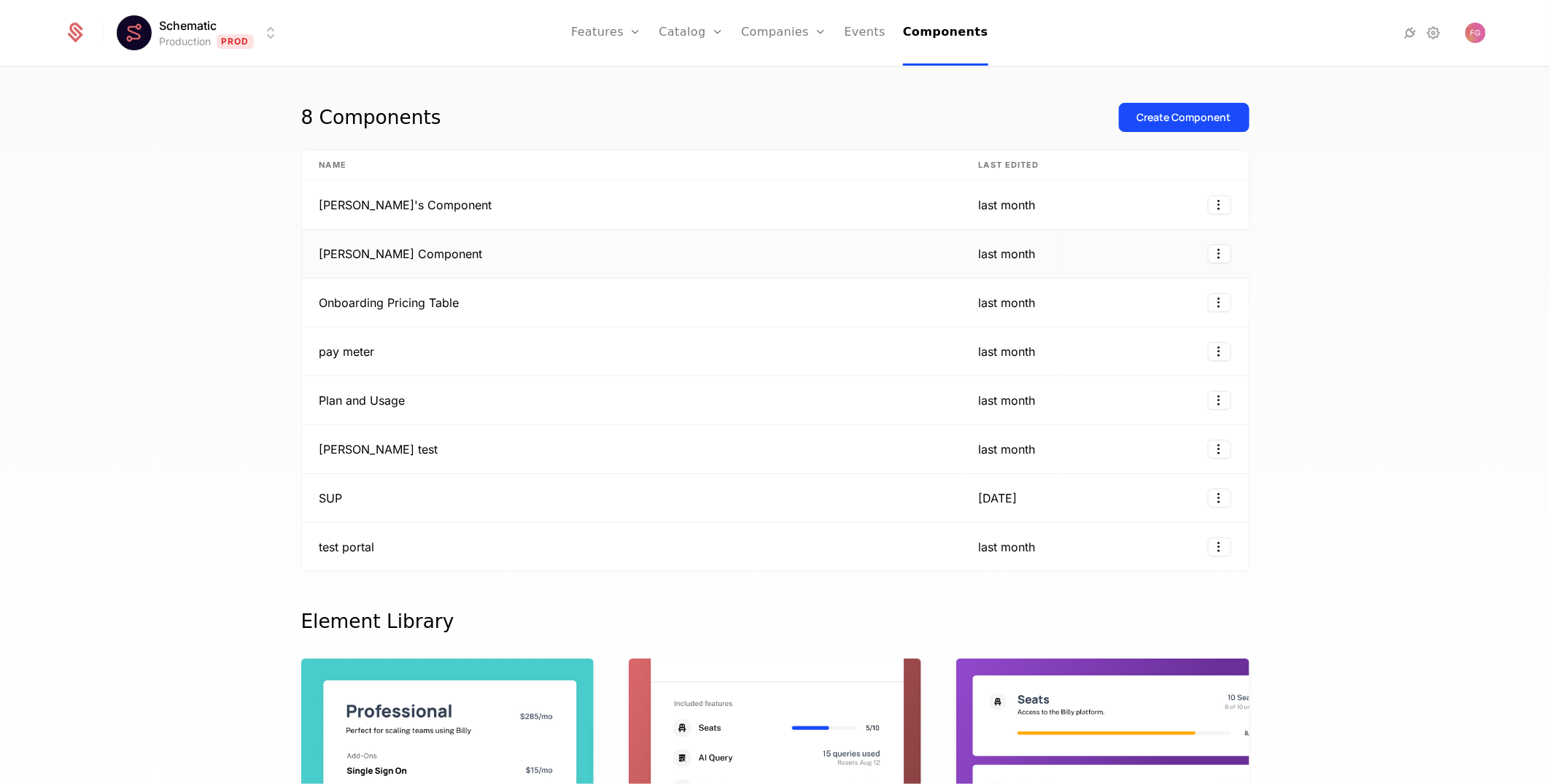
click at [489, 259] on td "[PERSON_NAME] Component" at bounding box center [631, 254] width 659 height 49
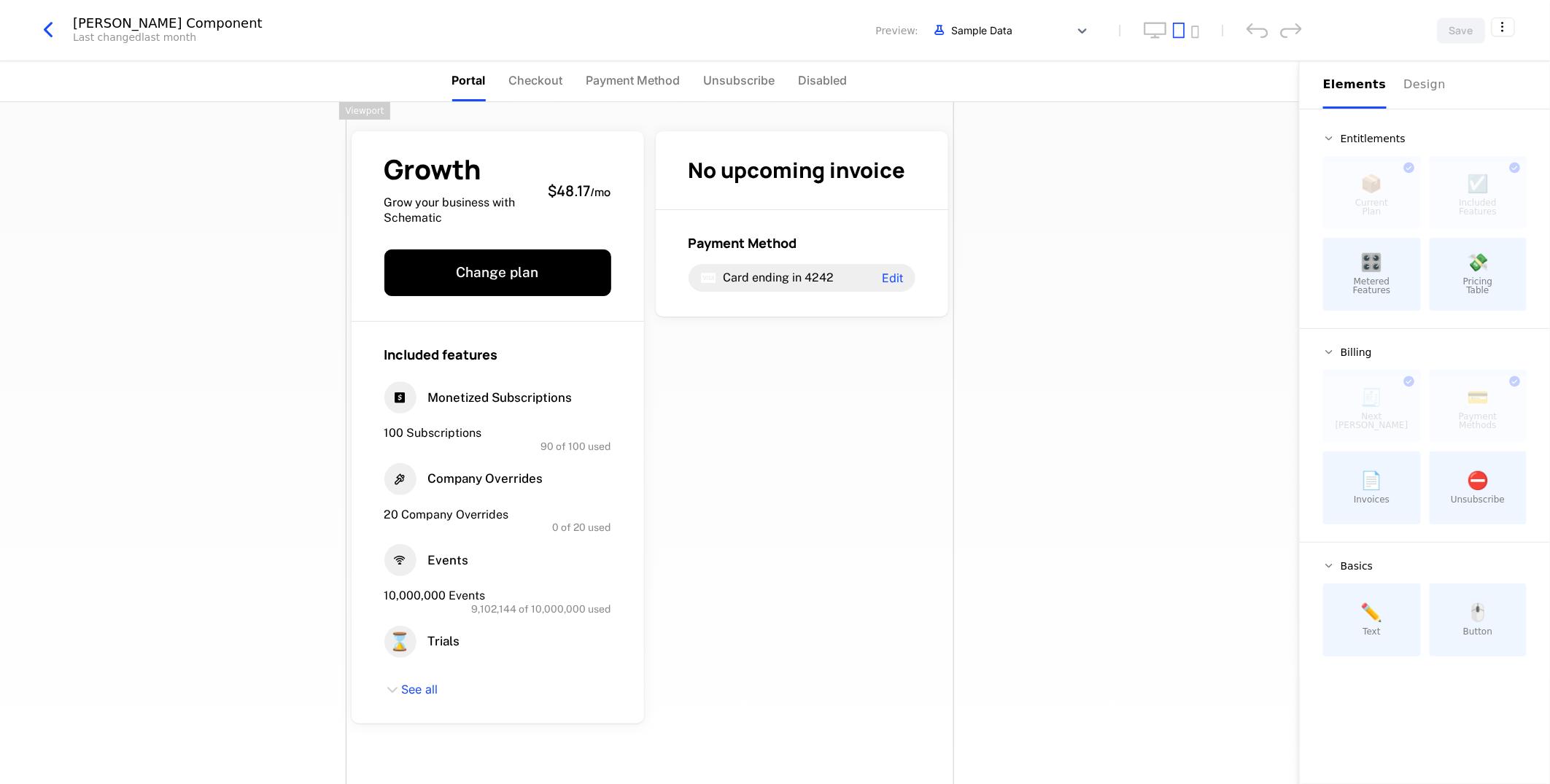
click at [43, 30] on icon "button" at bounding box center [48, 30] width 26 height 26
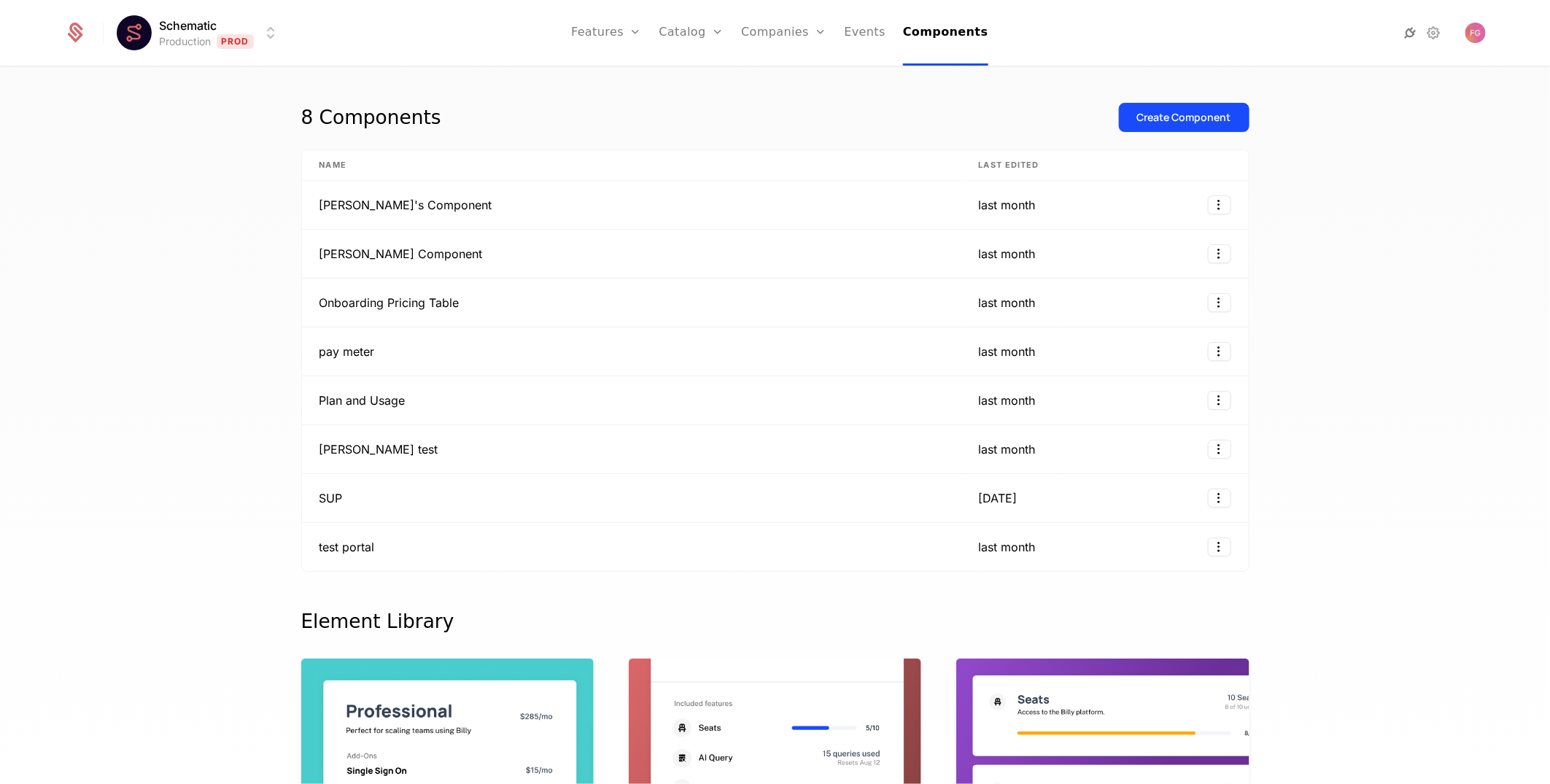
click at [1412, 34] on icon at bounding box center [1409, 33] width 17 height 17
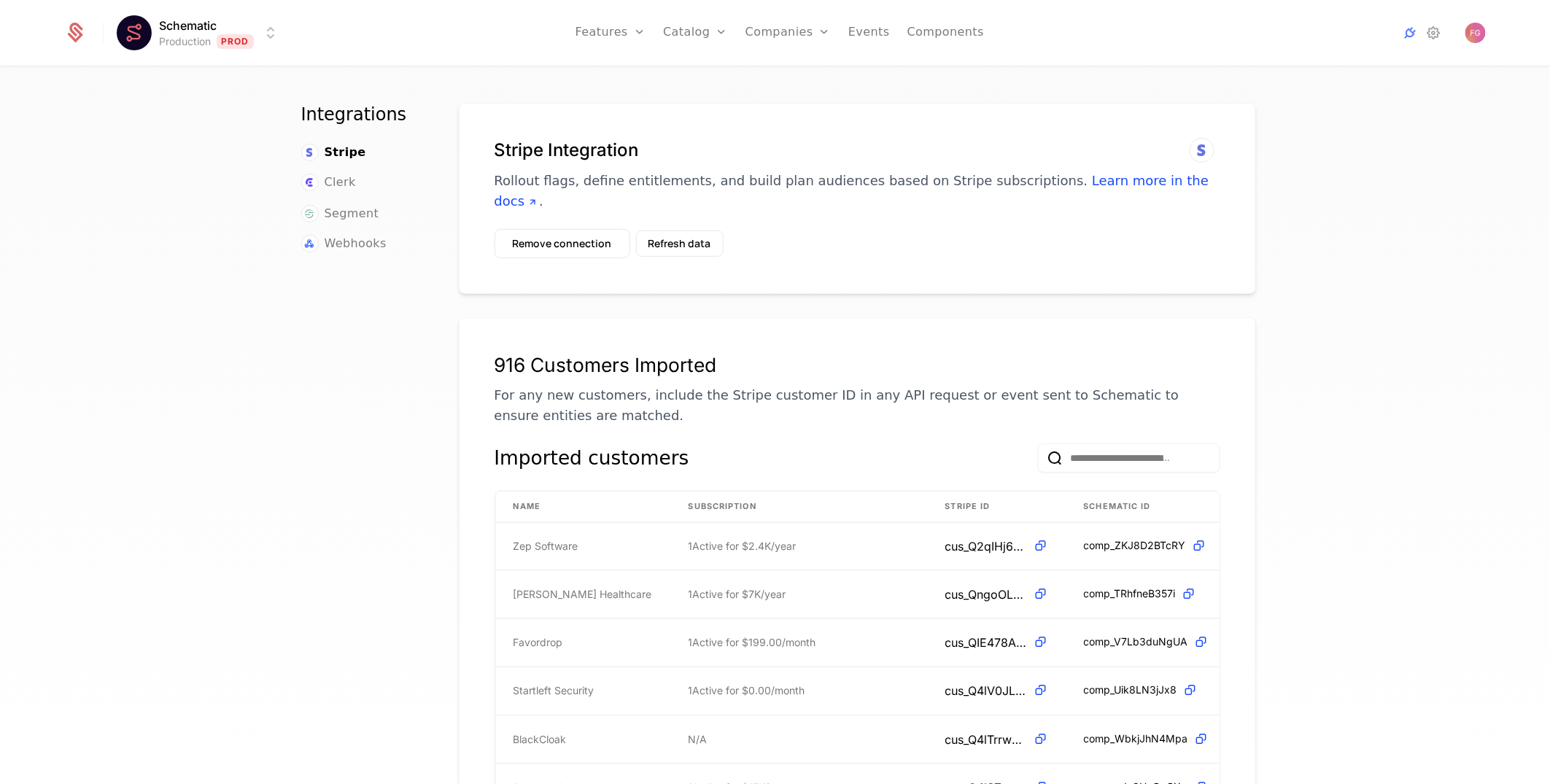
click at [347, 250] on div "Integrations Stripe Clerk Segment Webhooks" at bounding box center [363, 447] width 123 height 689
click at [349, 244] on span "Webhooks" at bounding box center [355, 243] width 62 height 17
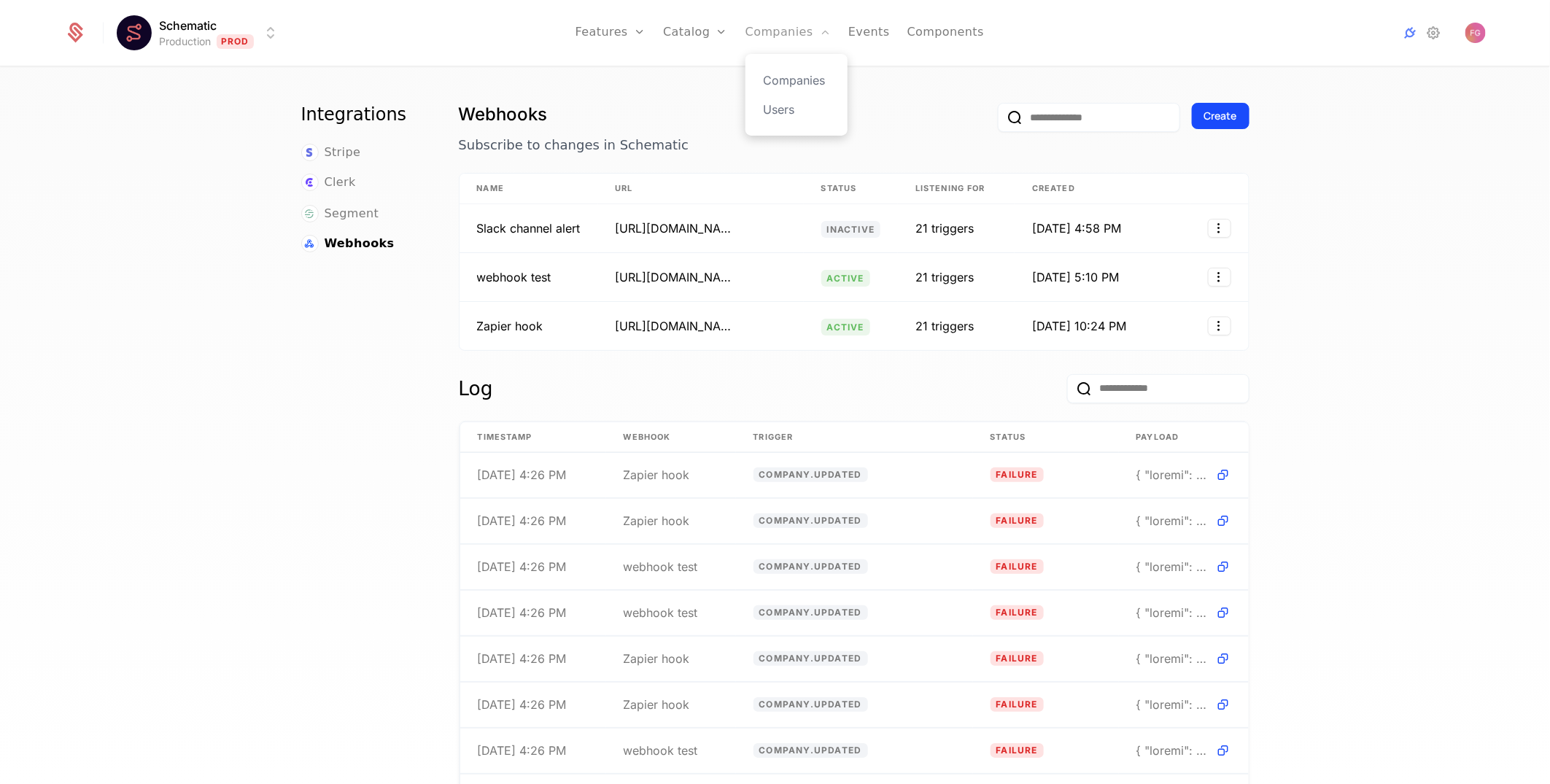
click at [768, 33] on link "Companies" at bounding box center [788, 33] width 85 height 66
